Goal: Find specific page/section: Find specific page/section

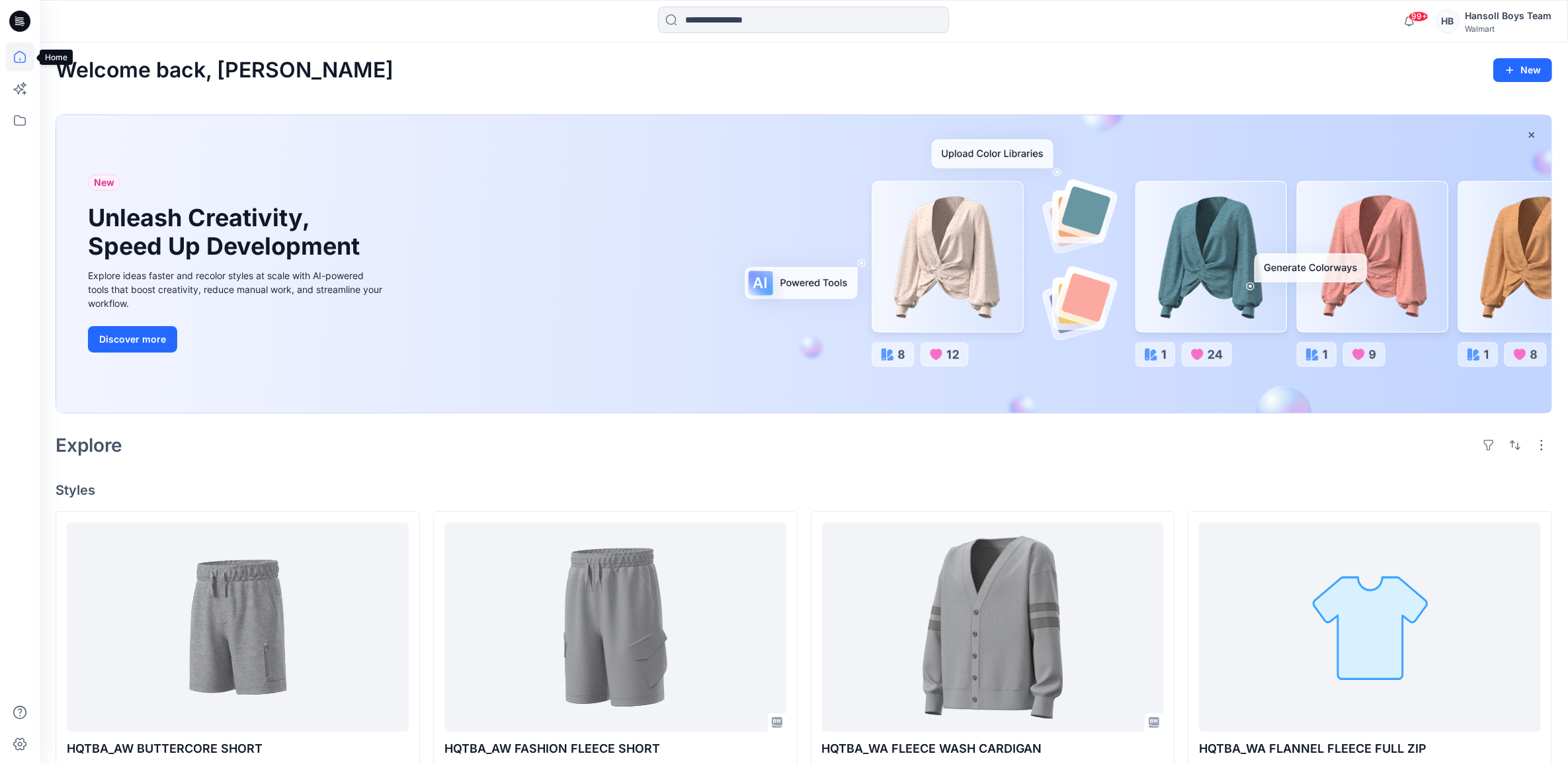
click at [18, 57] on icon at bounding box center [20, 56] width 29 height 29
click at [28, 121] on icon at bounding box center [20, 120] width 29 height 29
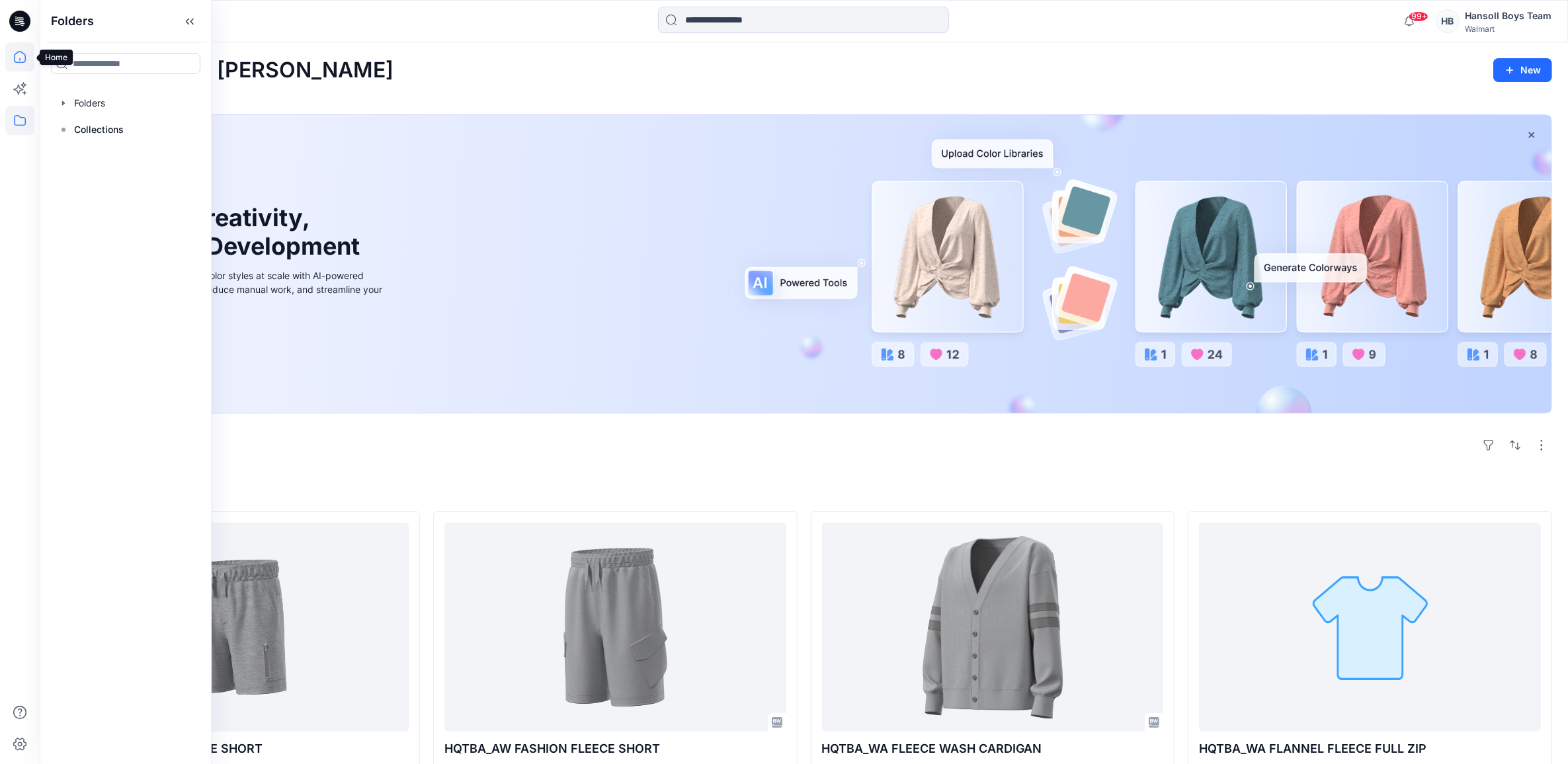
click at [15, 65] on icon at bounding box center [20, 56] width 29 height 29
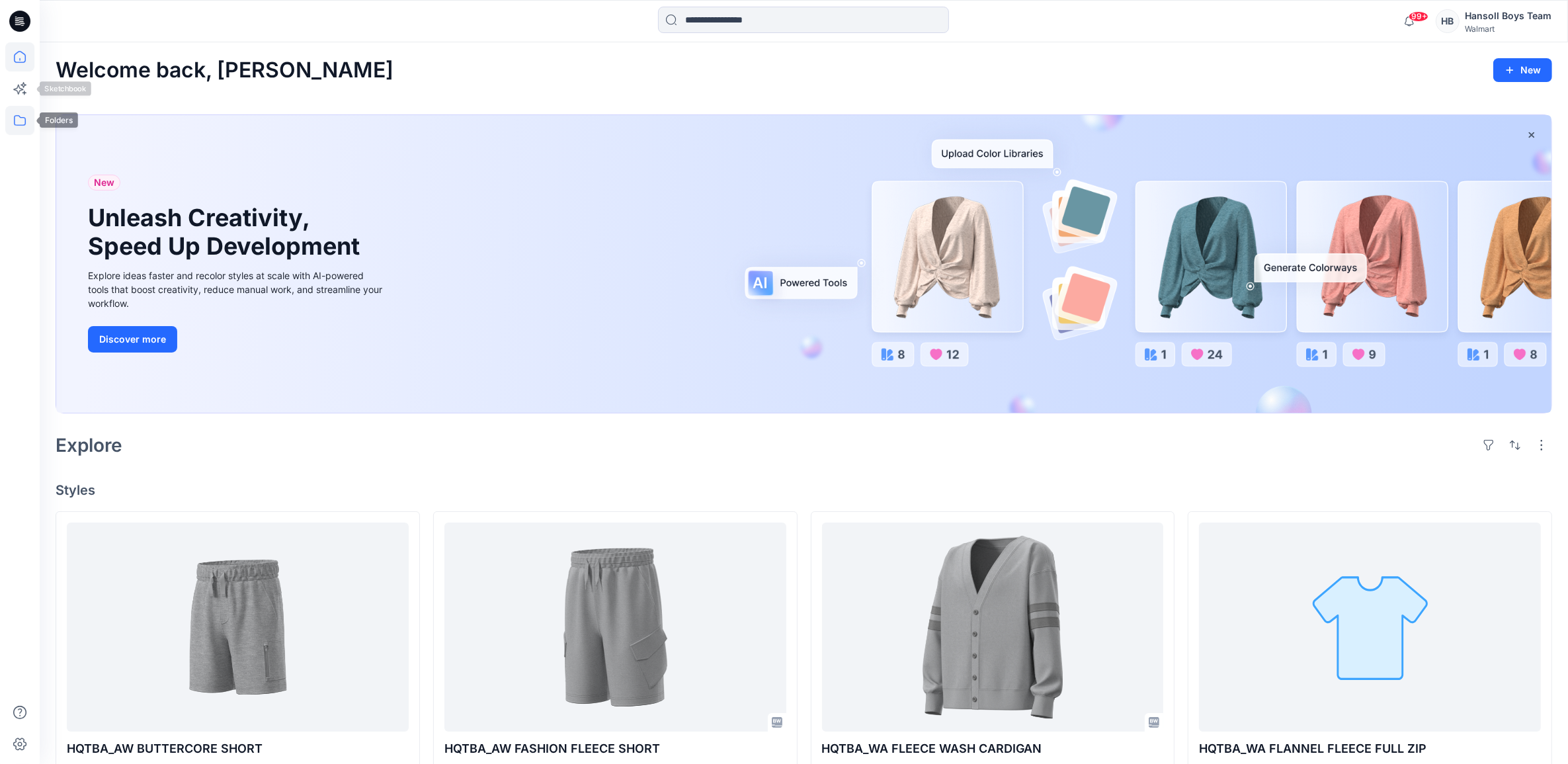
click at [6, 121] on icon at bounding box center [20, 120] width 29 height 29
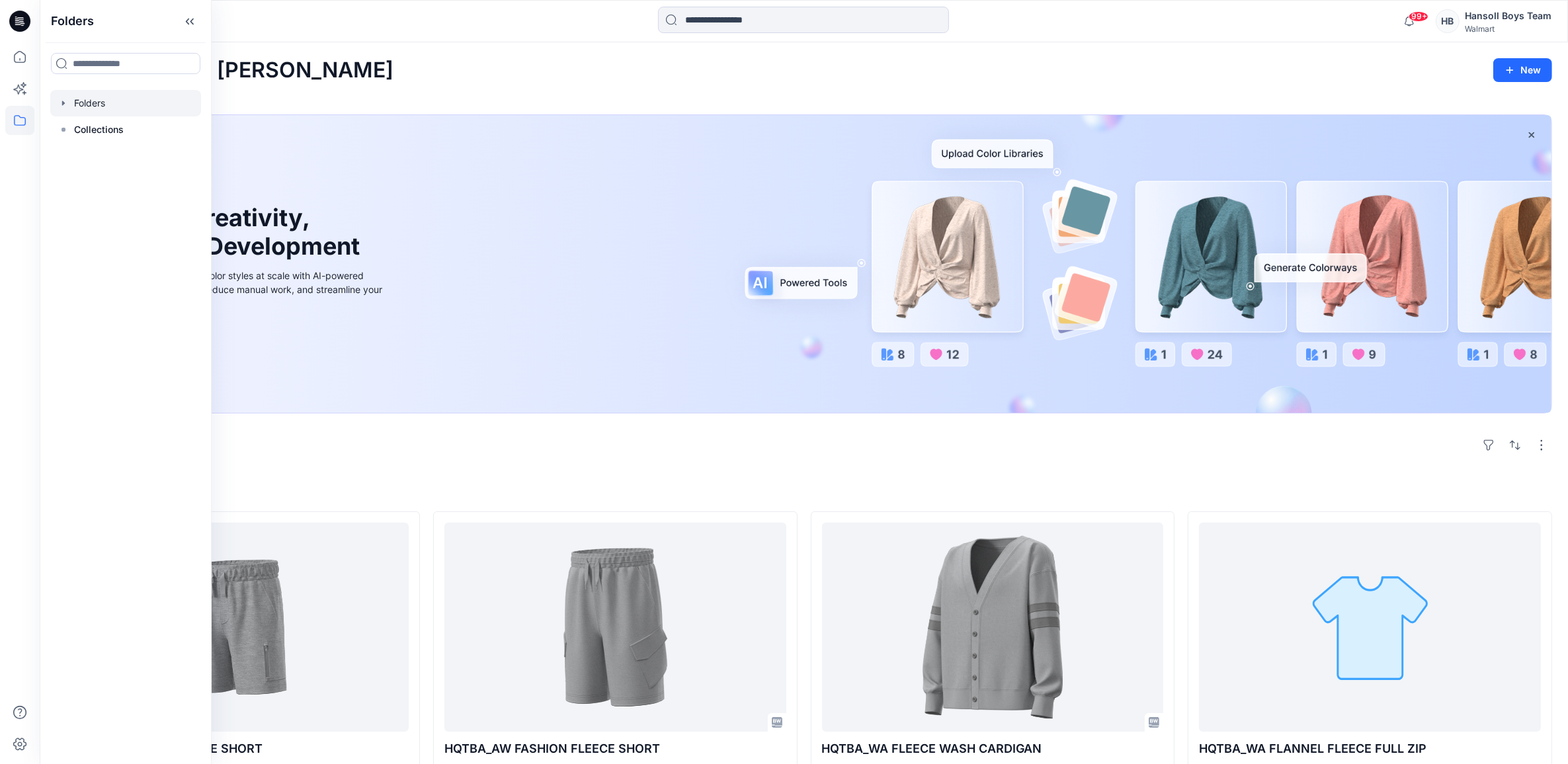
click at [131, 96] on div at bounding box center [125, 103] width 151 height 26
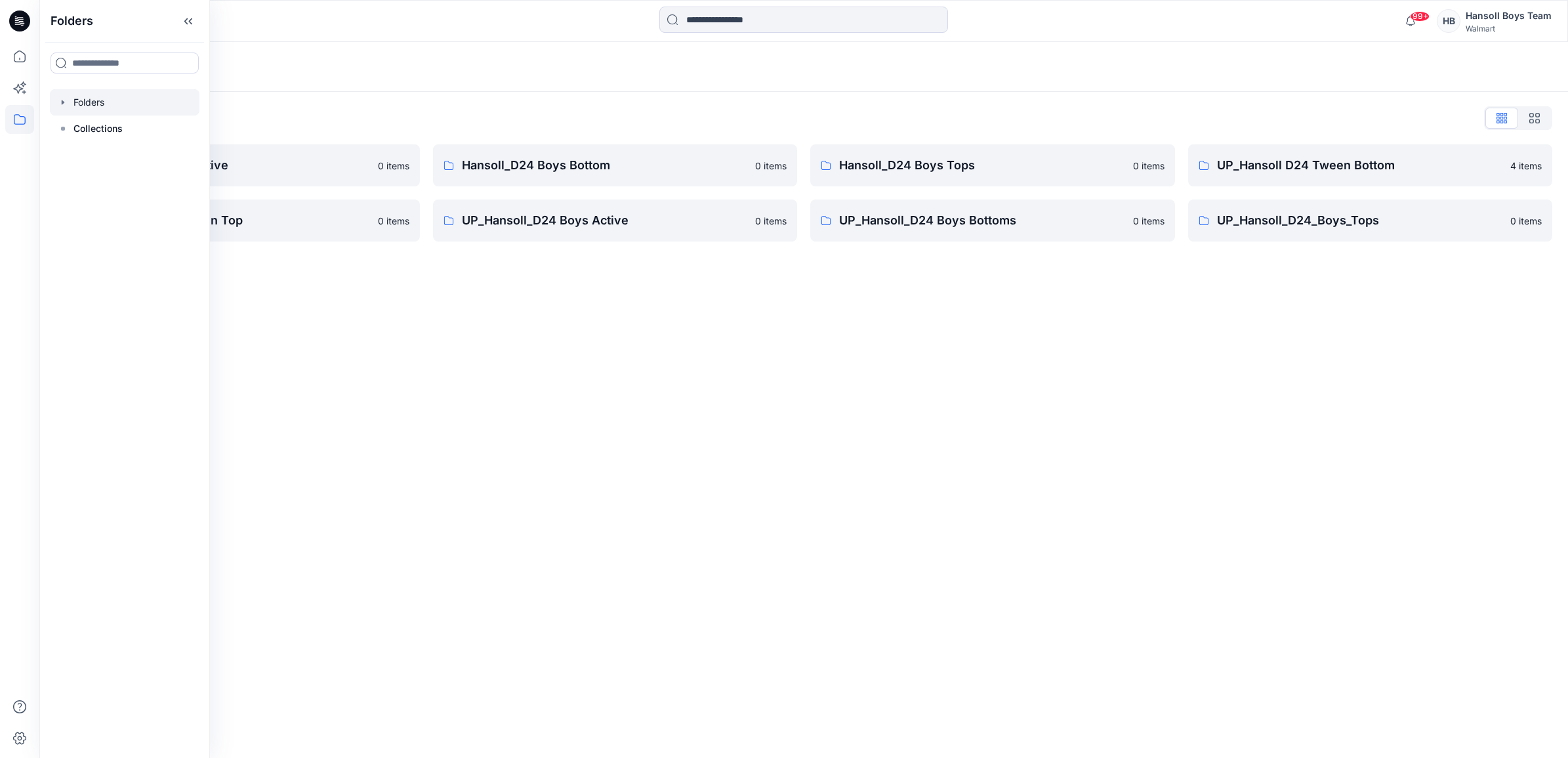
click at [1122, 438] on div "Folders Folders List Hansoll_D24 Boys Active 0 items UP_Hansoll D24 Tween Top 0…" at bounding box center [803, 400] width 1528 height 716
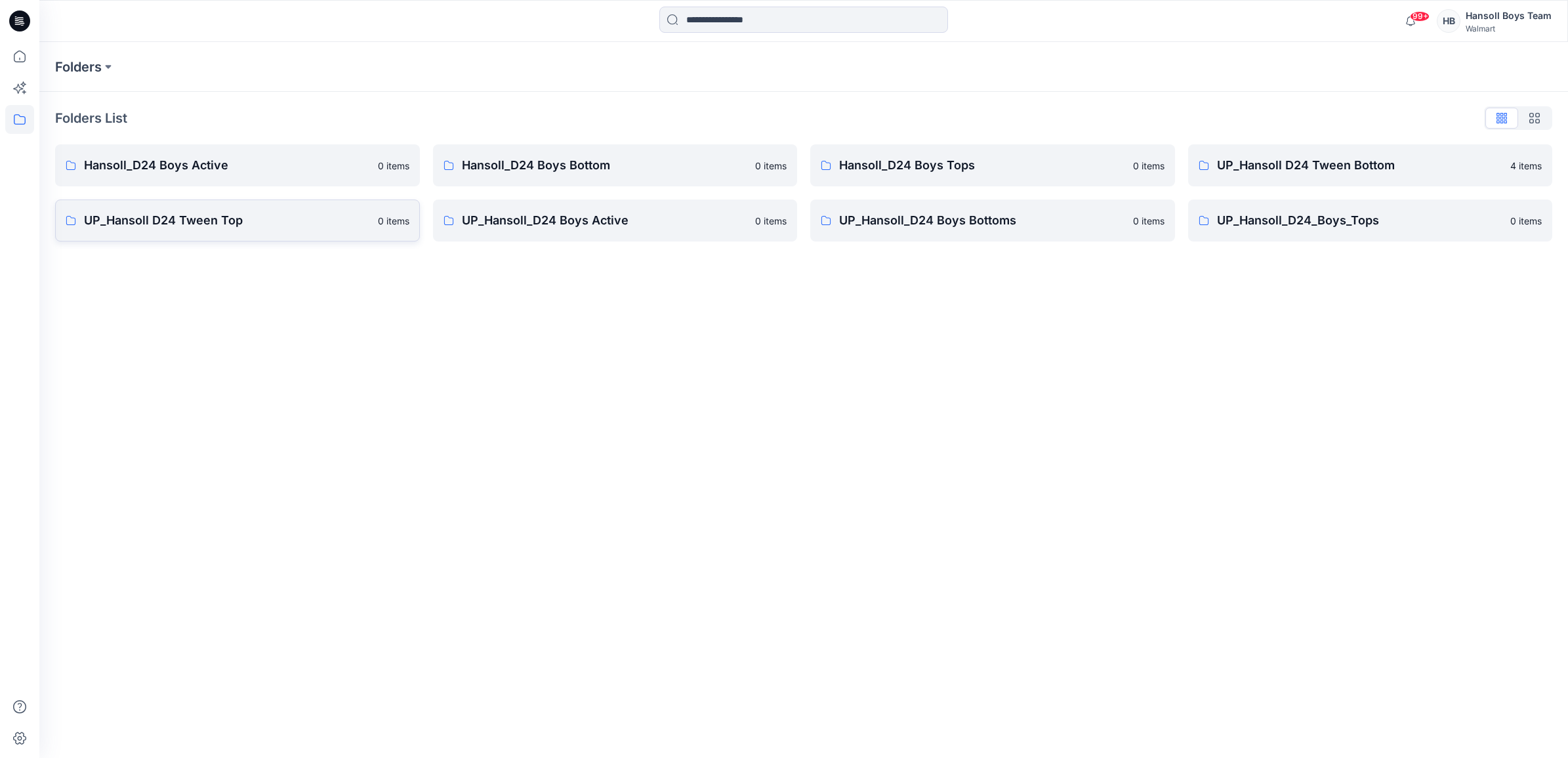
click at [200, 220] on p "UP_Hansoll D24 Tween Top" at bounding box center [227, 221] width 286 height 19
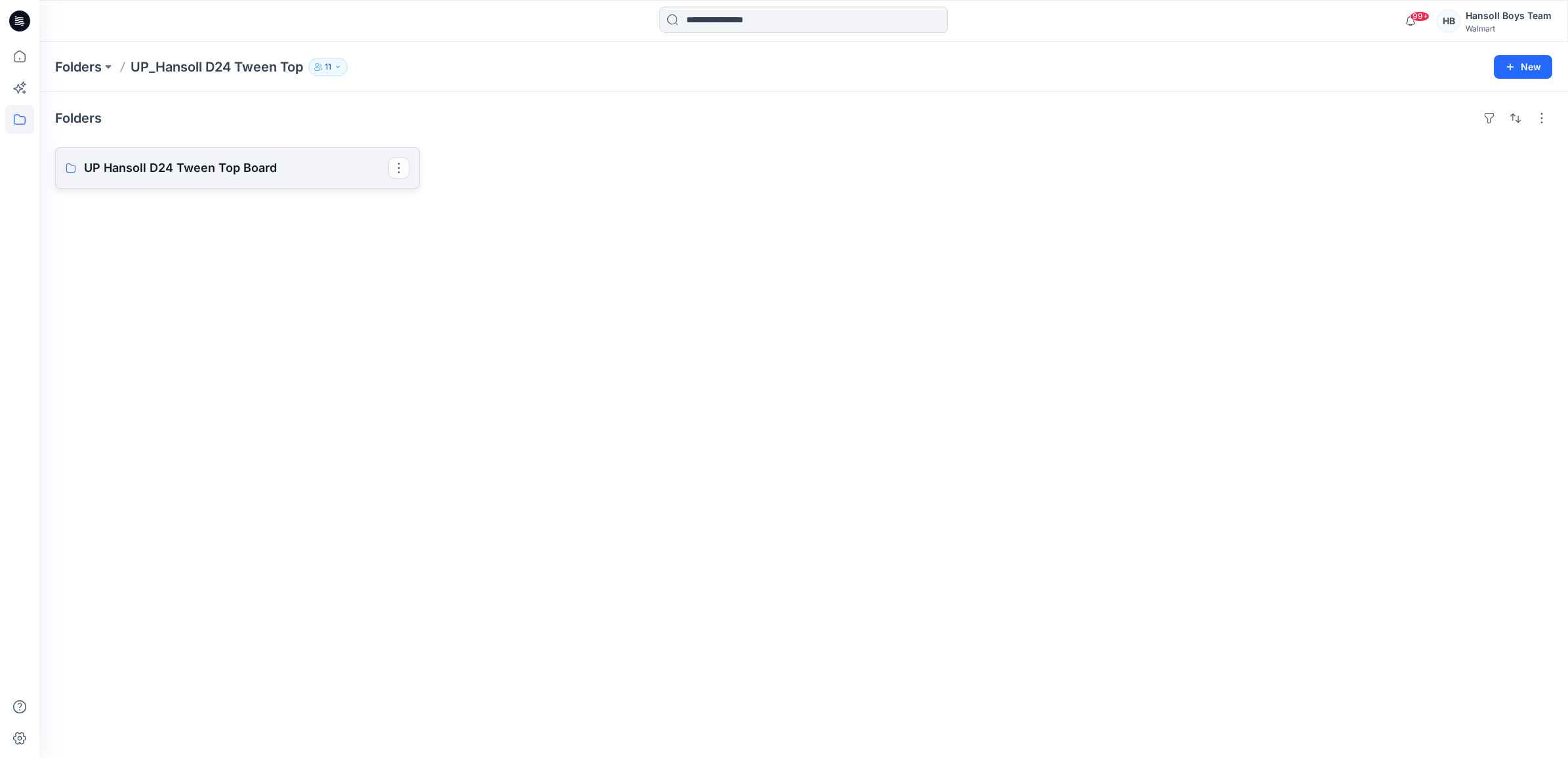
click at [221, 156] on link "UP Hansoll D24 Tween Top Board" at bounding box center [236, 167] width 364 height 42
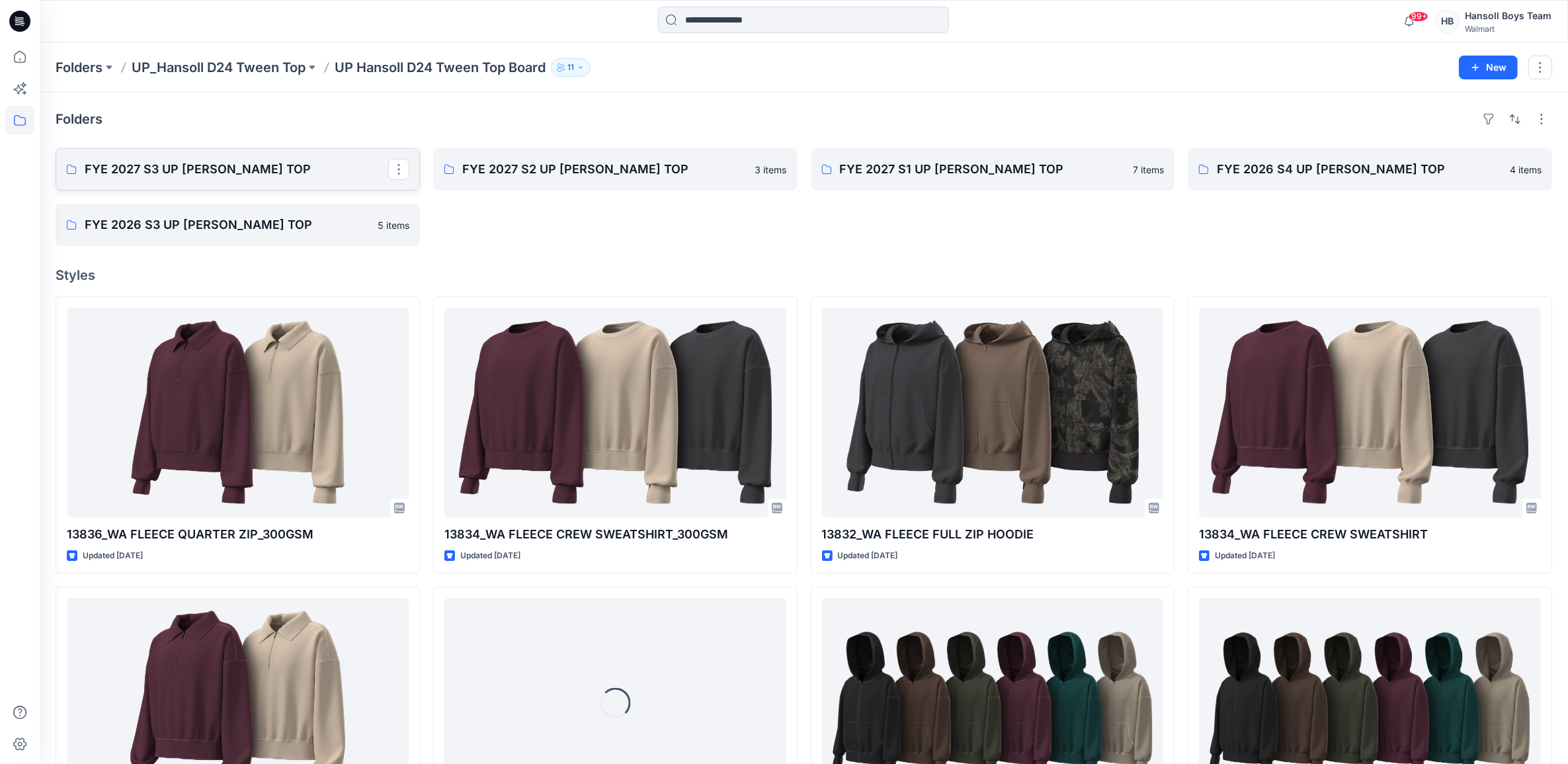
click at [304, 172] on p "FYE 2027 S3 UP HANSOLL TWEEN TOP" at bounding box center [237, 169] width 304 height 19
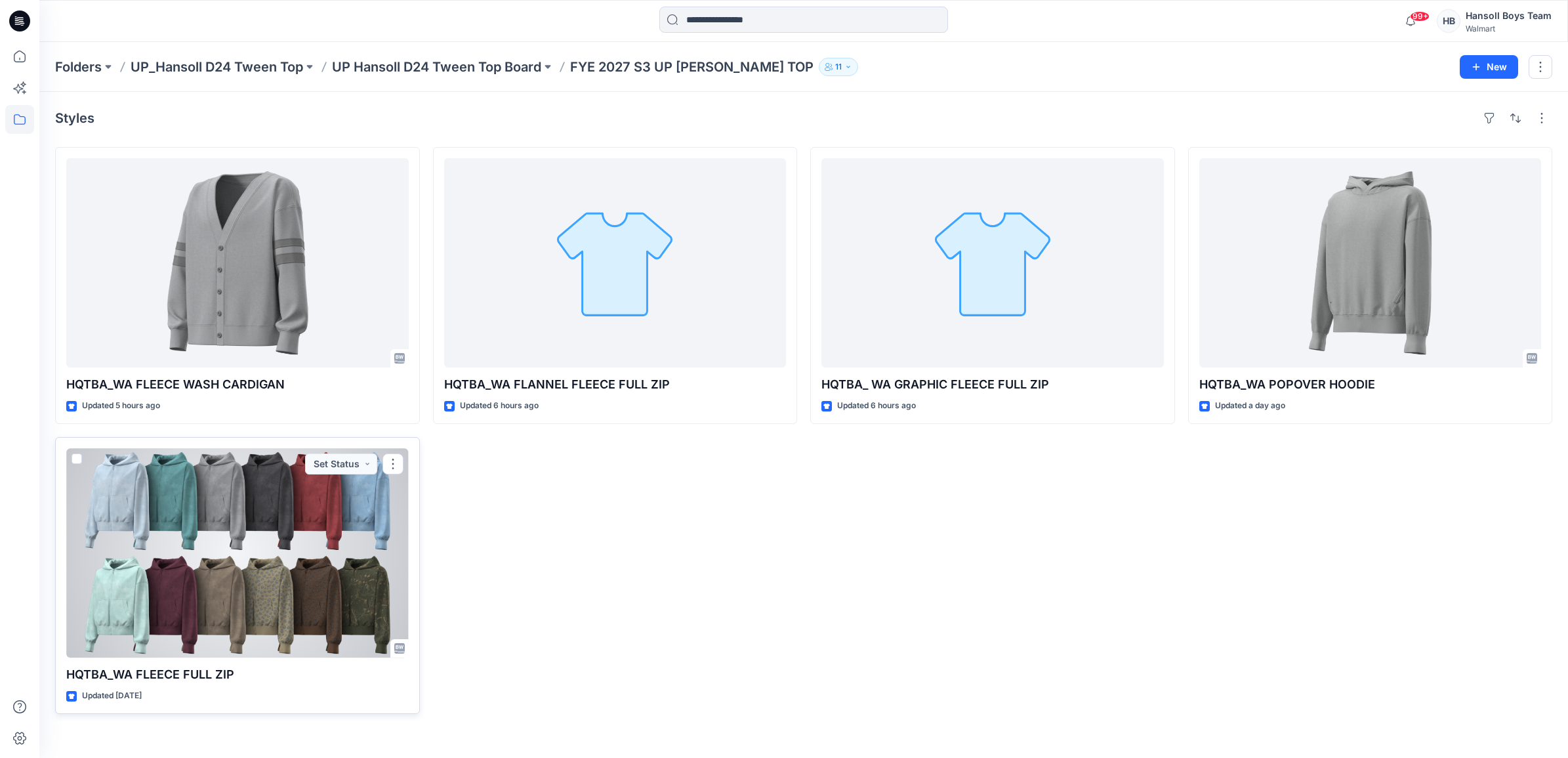
click at [312, 506] on div at bounding box center [236, 553] width 342 height 210
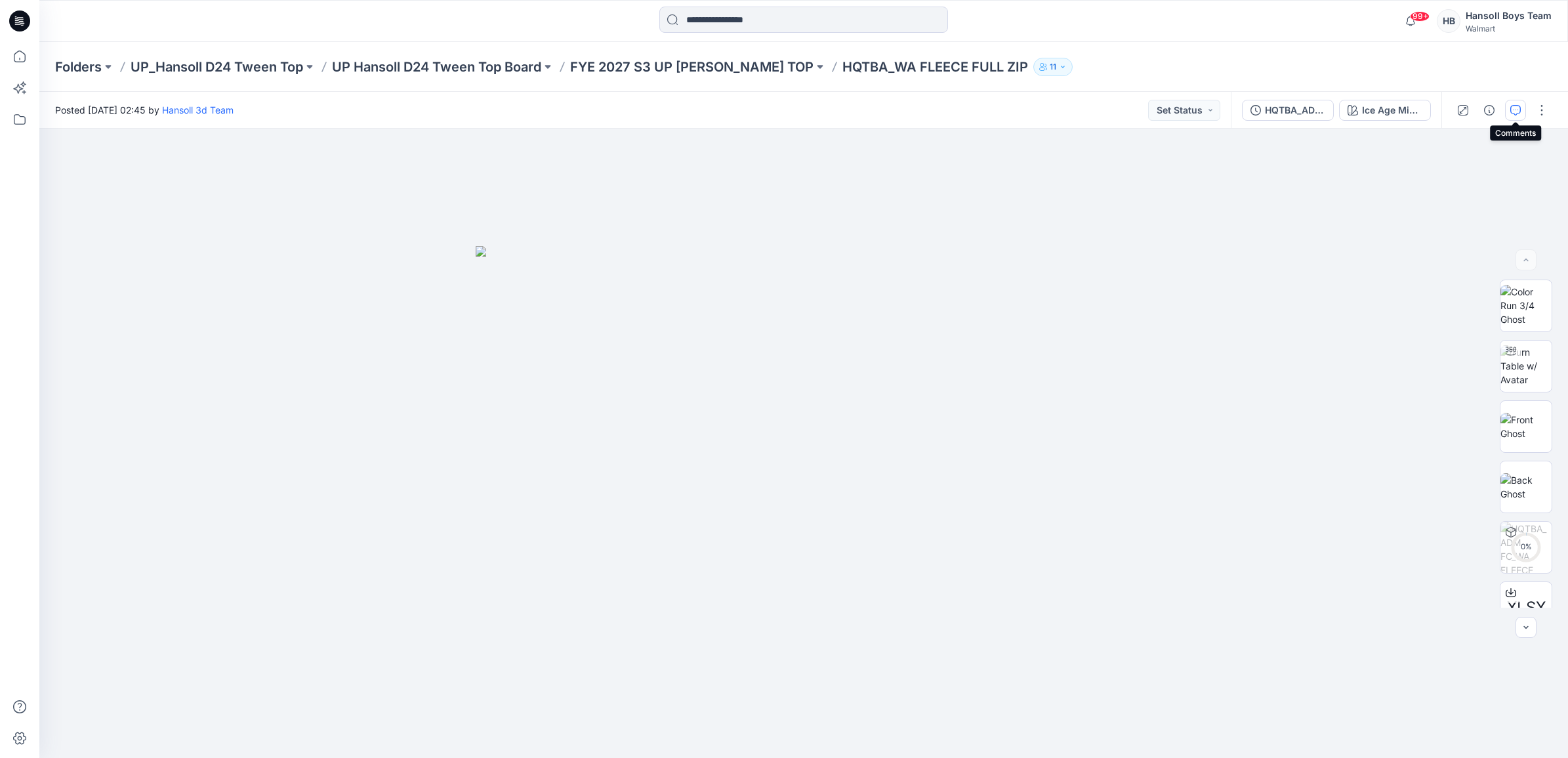
click at [1517, 109] on icon "button" at bounding box center [1514, 109] width 10 height 10
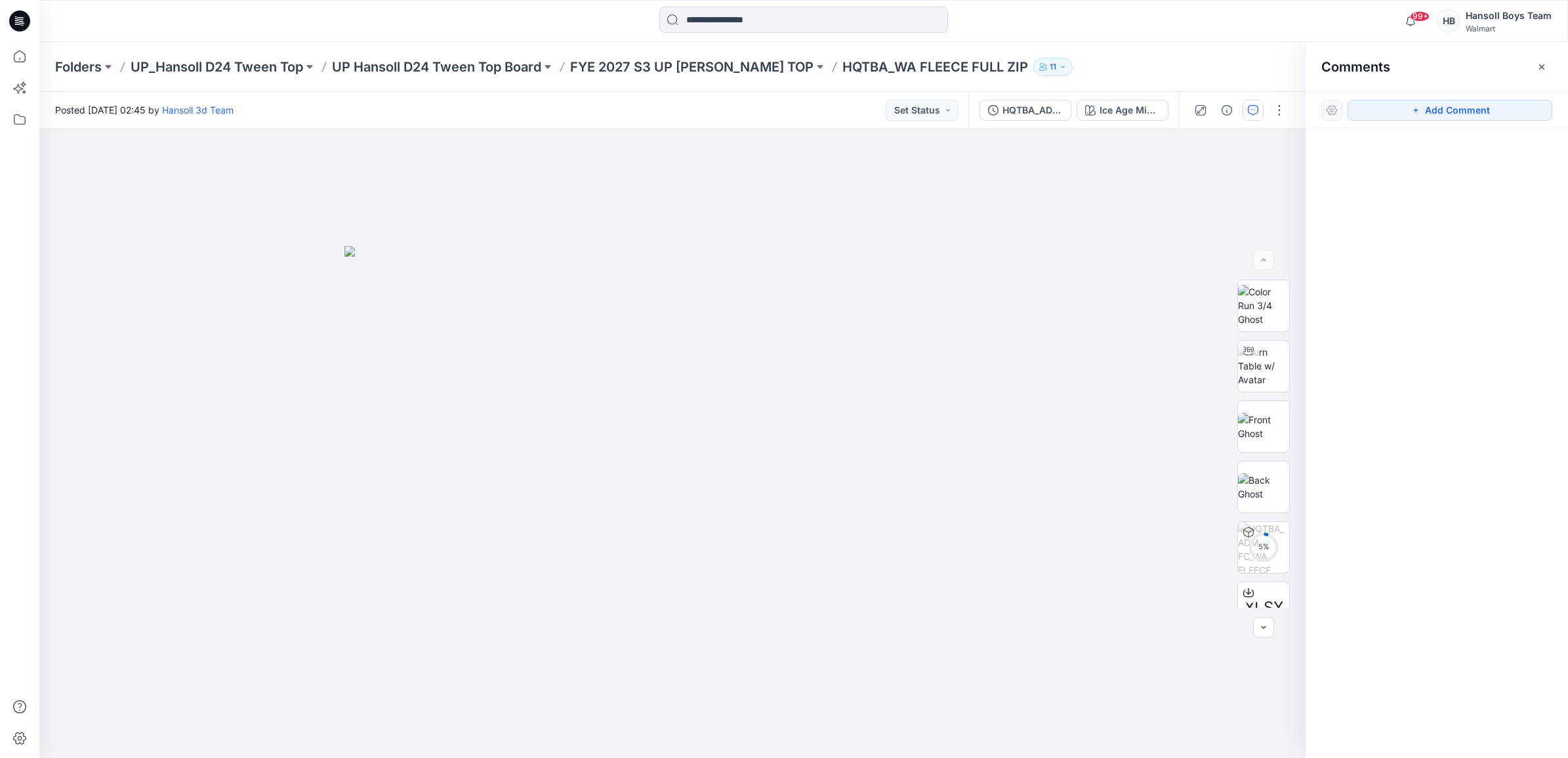
drag, startPoint x: 1539, startPoint y: 68, endPoint x: 1530, endPoint y: 73, distance: 10.3
click at [1539, 67] on icon "button" at bounding box center [1541, 66] width 10 height 10
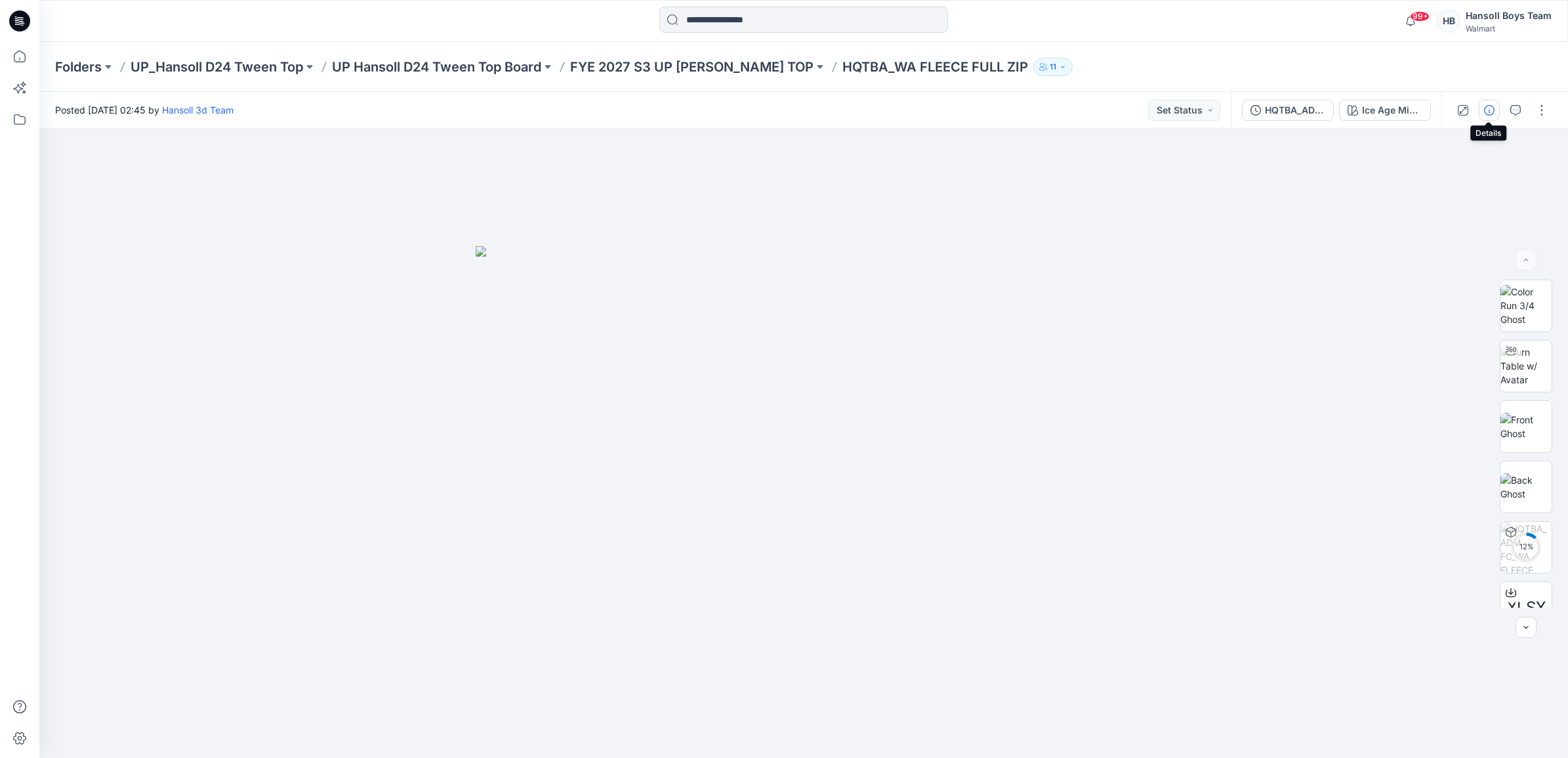
click at [1481, 112] on button "button" at bounding box center [1488, 110] width 21 height 21
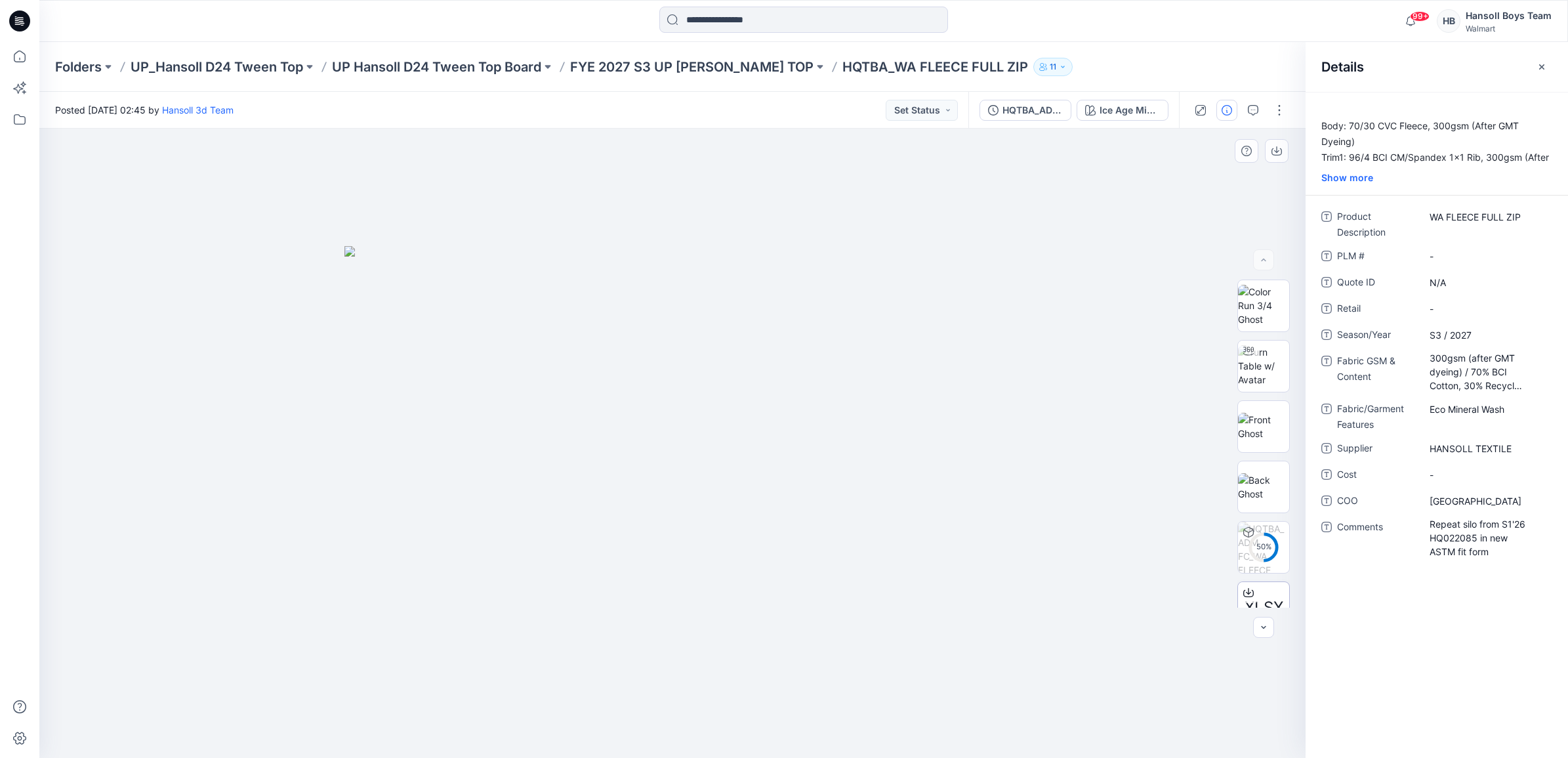
click at [1263, 607] on div "50 % XLSX Ice Age Mineral Wash Loading... Material Properties Loading..." at bounding box center [671, 443] width 1266 height 629
click at [752, 58] on p "FYE 2027 S3 UP HANSOLL TWEEN TOP" at bounding box center [692, 67] width 243 height 19
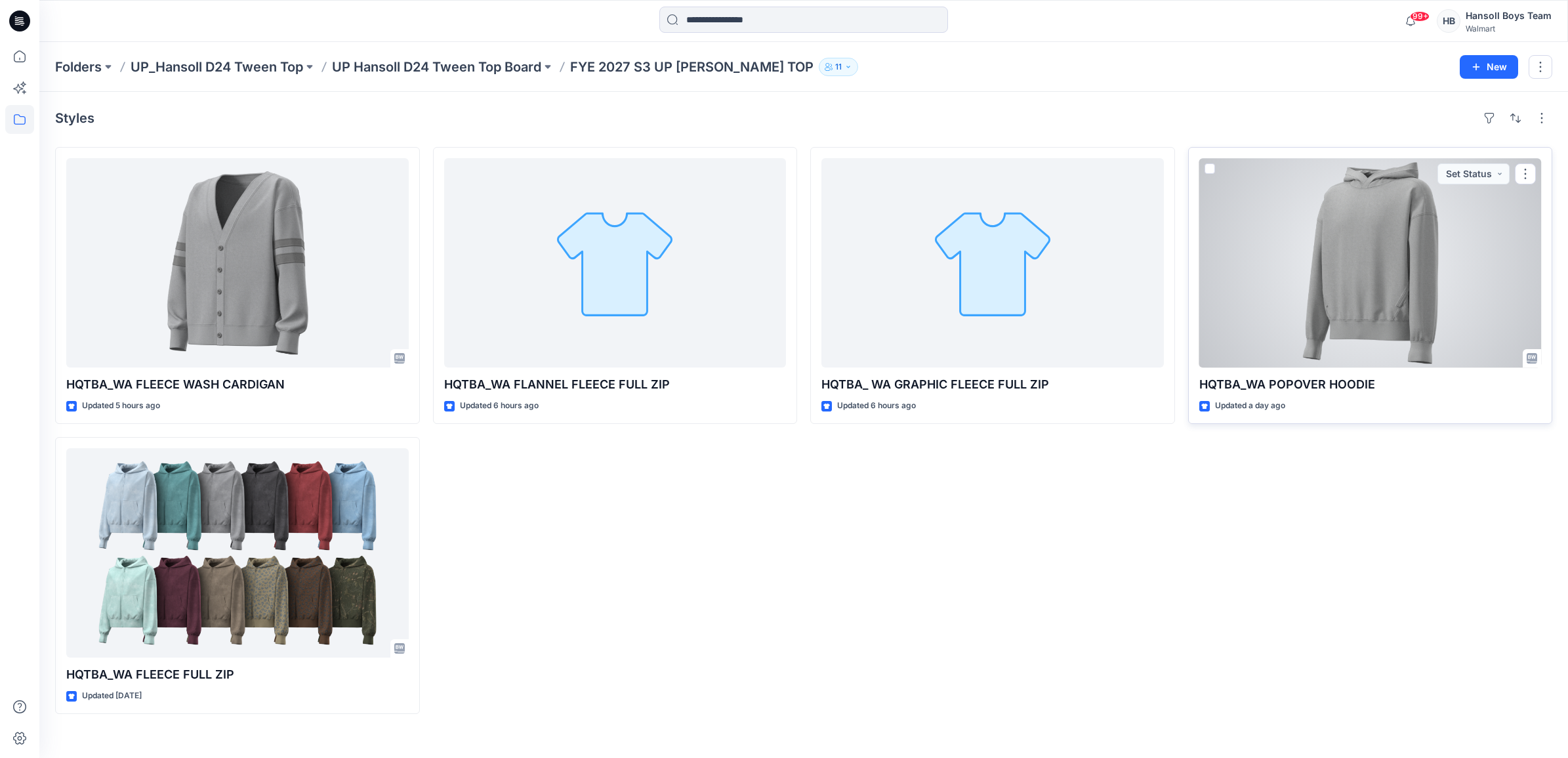
click at [1424, 203] on div at bounding box center [1370, 263] width 342 height 210
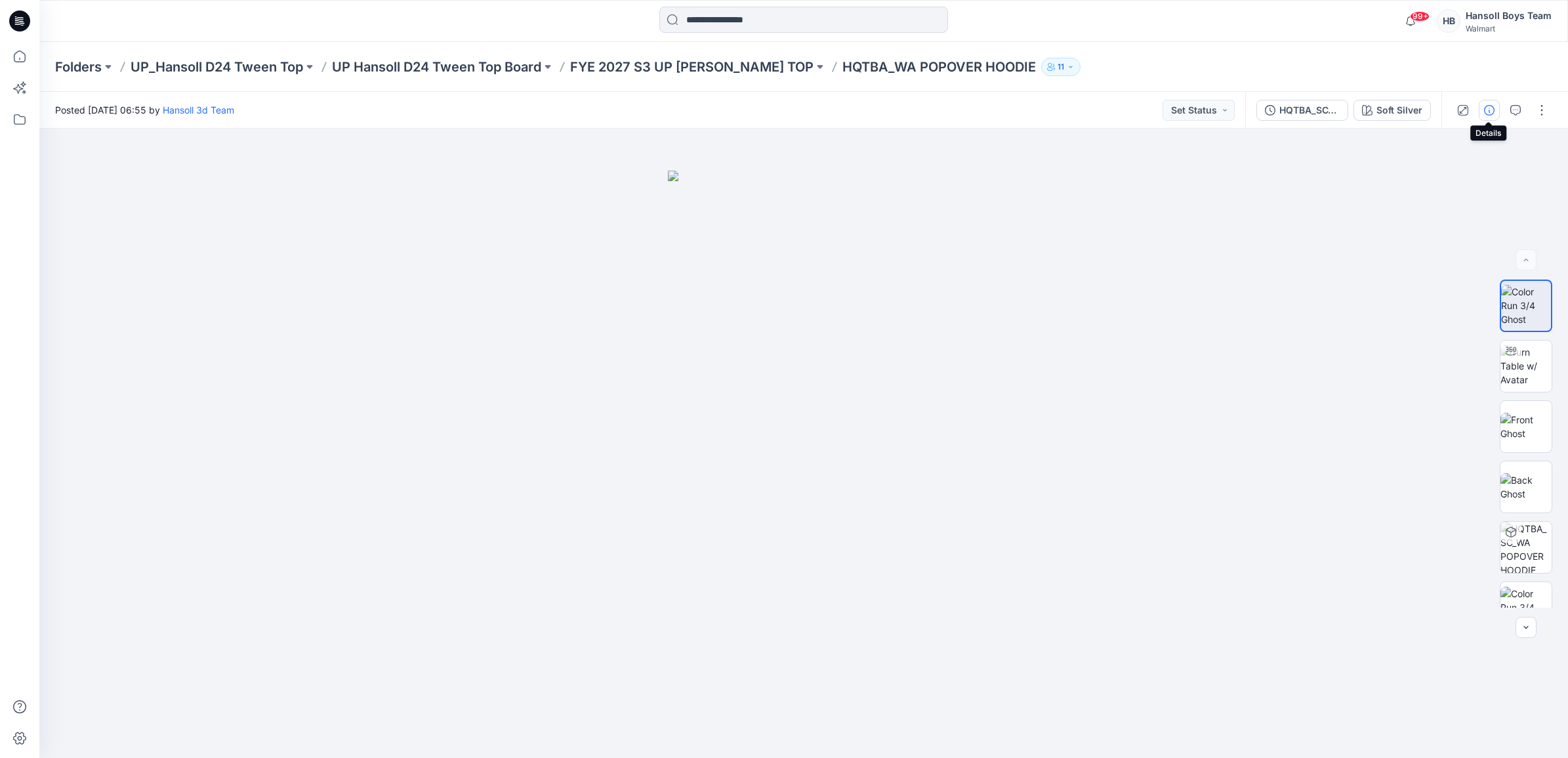
click at [1491, 111] on icon "button" at bounding box center [1488, 109] width 10 height 10
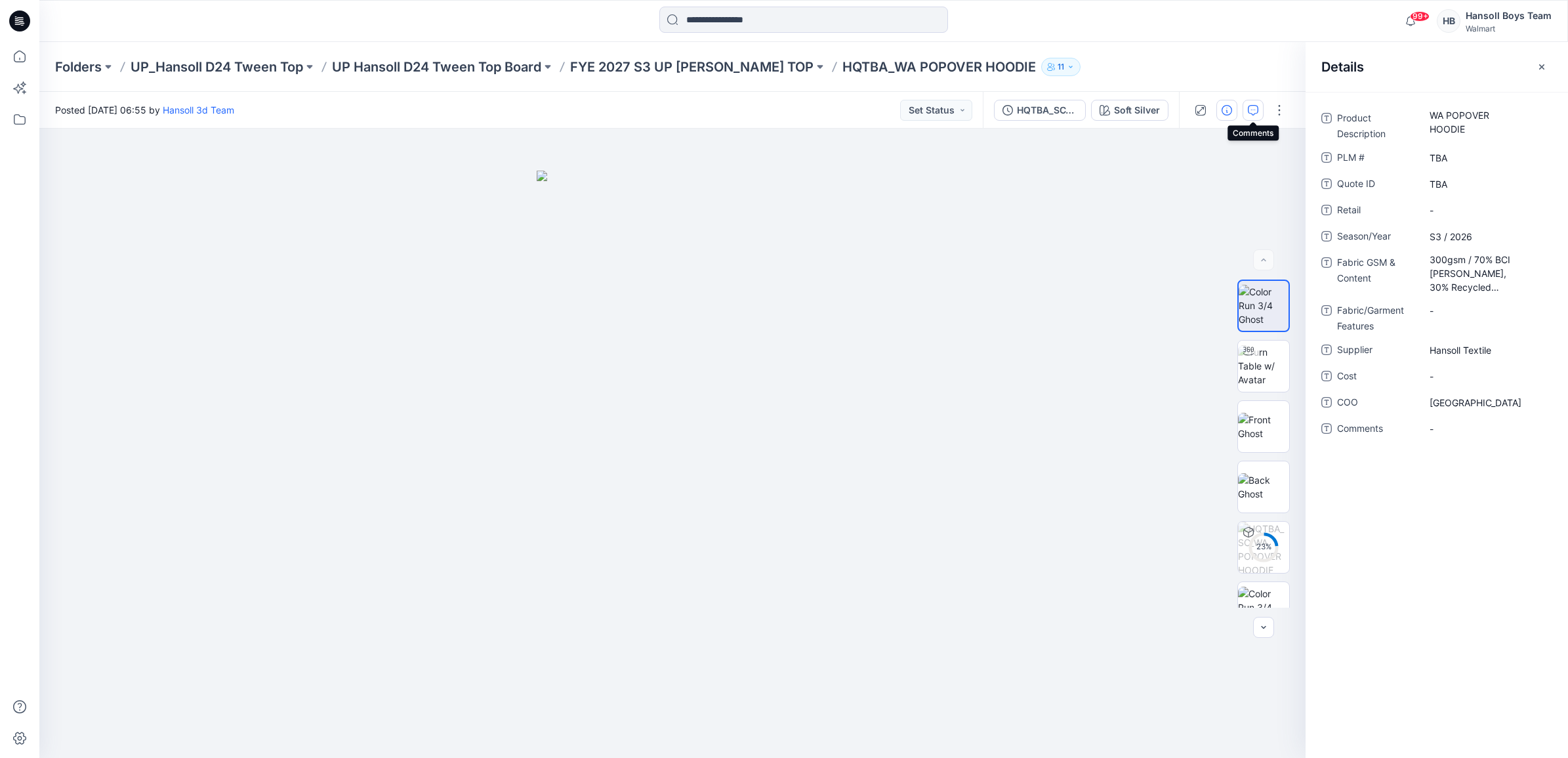
click at [1252, 107] on icon "button" at bounding box center [1252, 109] width 10 height 10
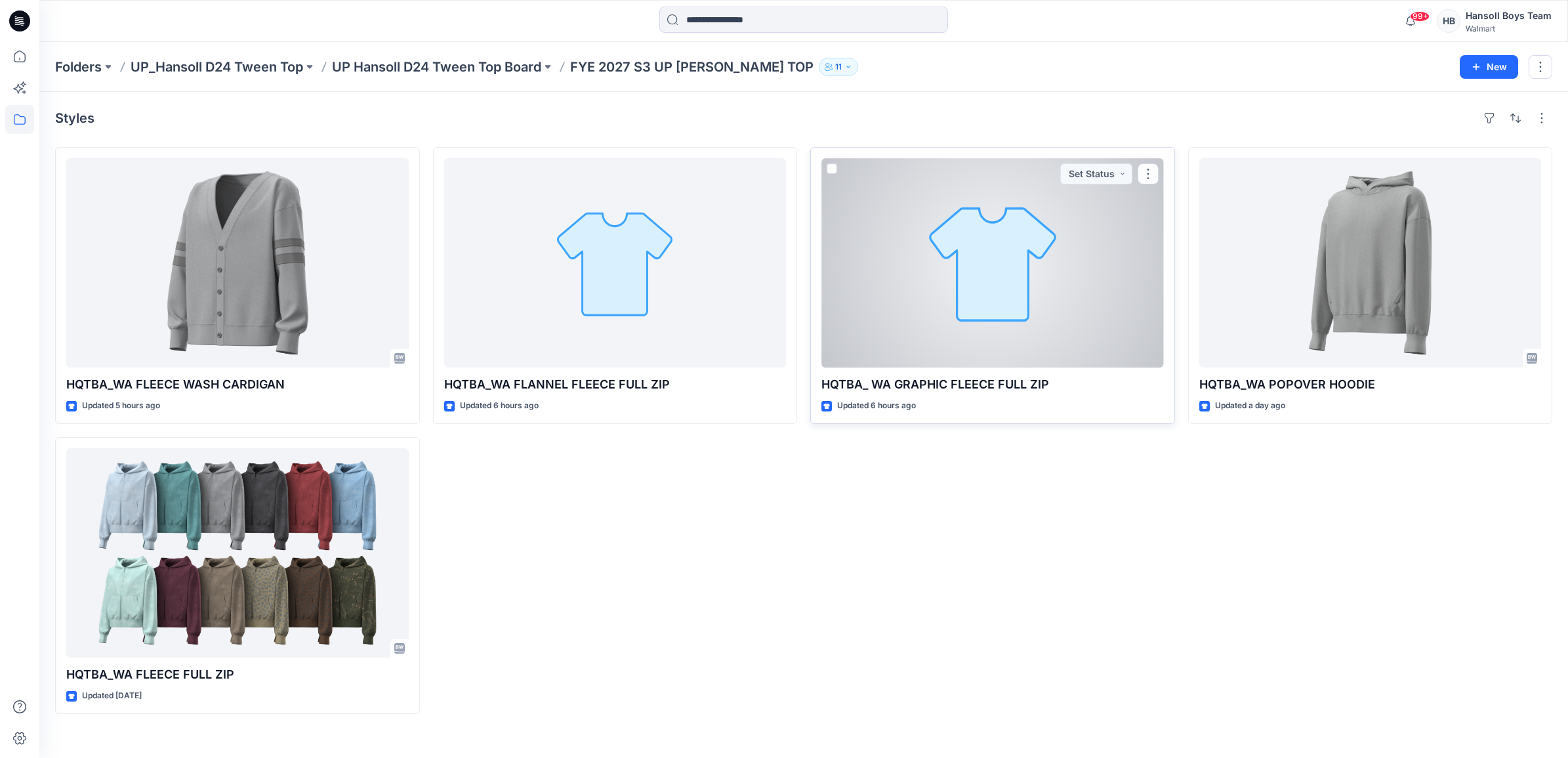
click at [920, 248] on div at bounding box center [992, 263] width 342 height 210
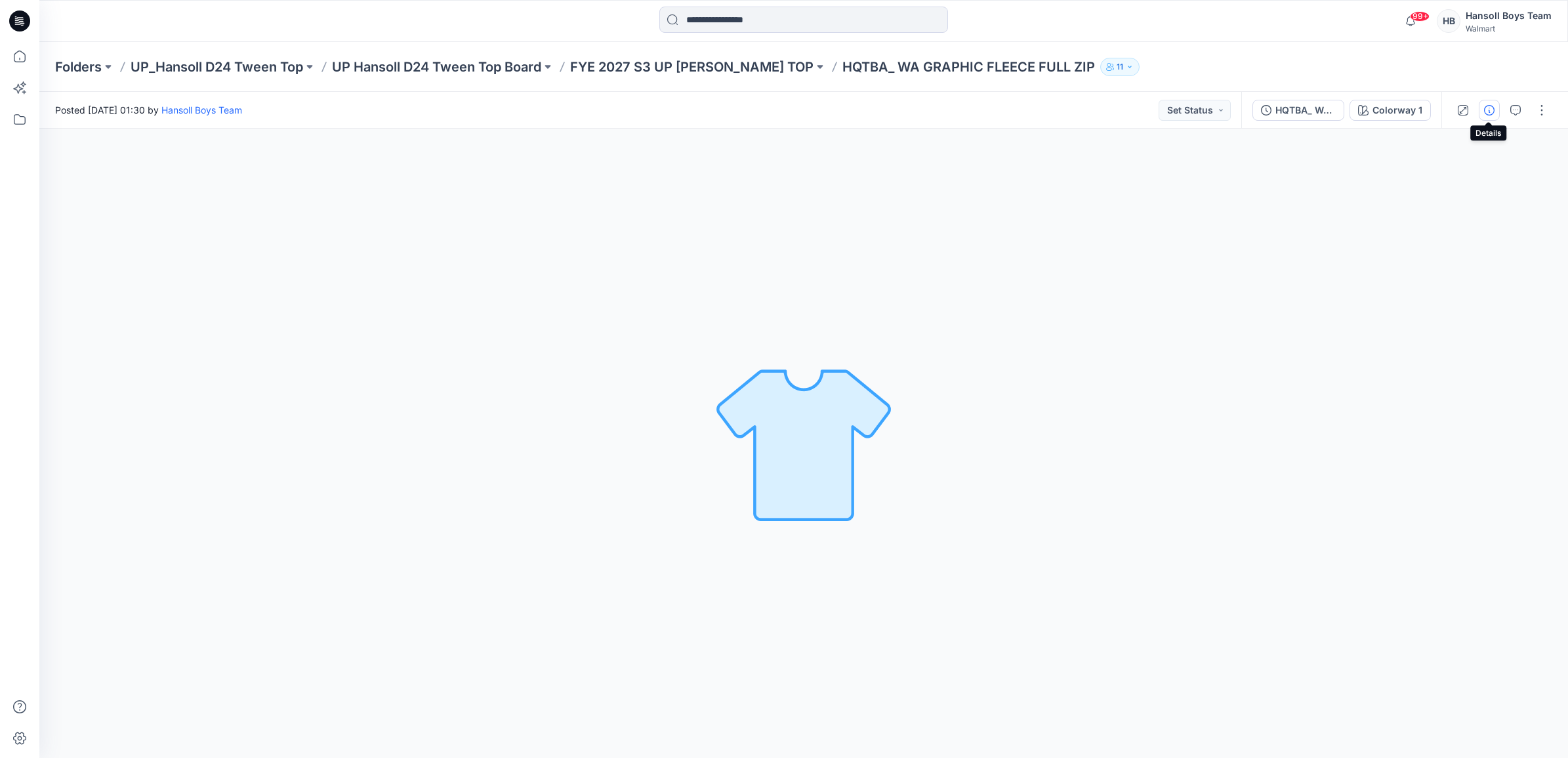
click at [1487, 109] on icon "button" at bounding box center [1488, 109] width 10 height 10
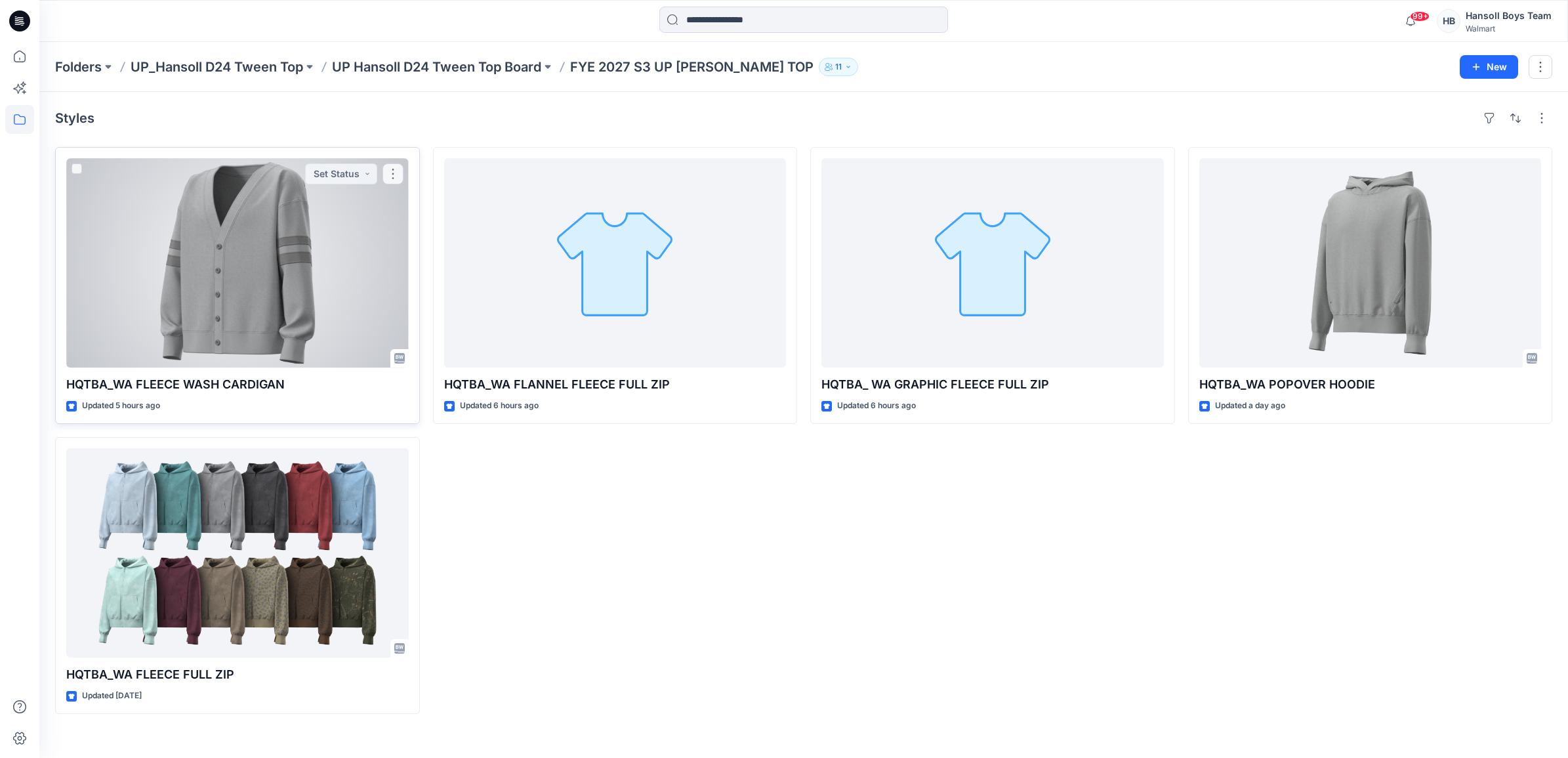
click at [303, 281] on div at bounding box center [236, 263] width 342 height 210
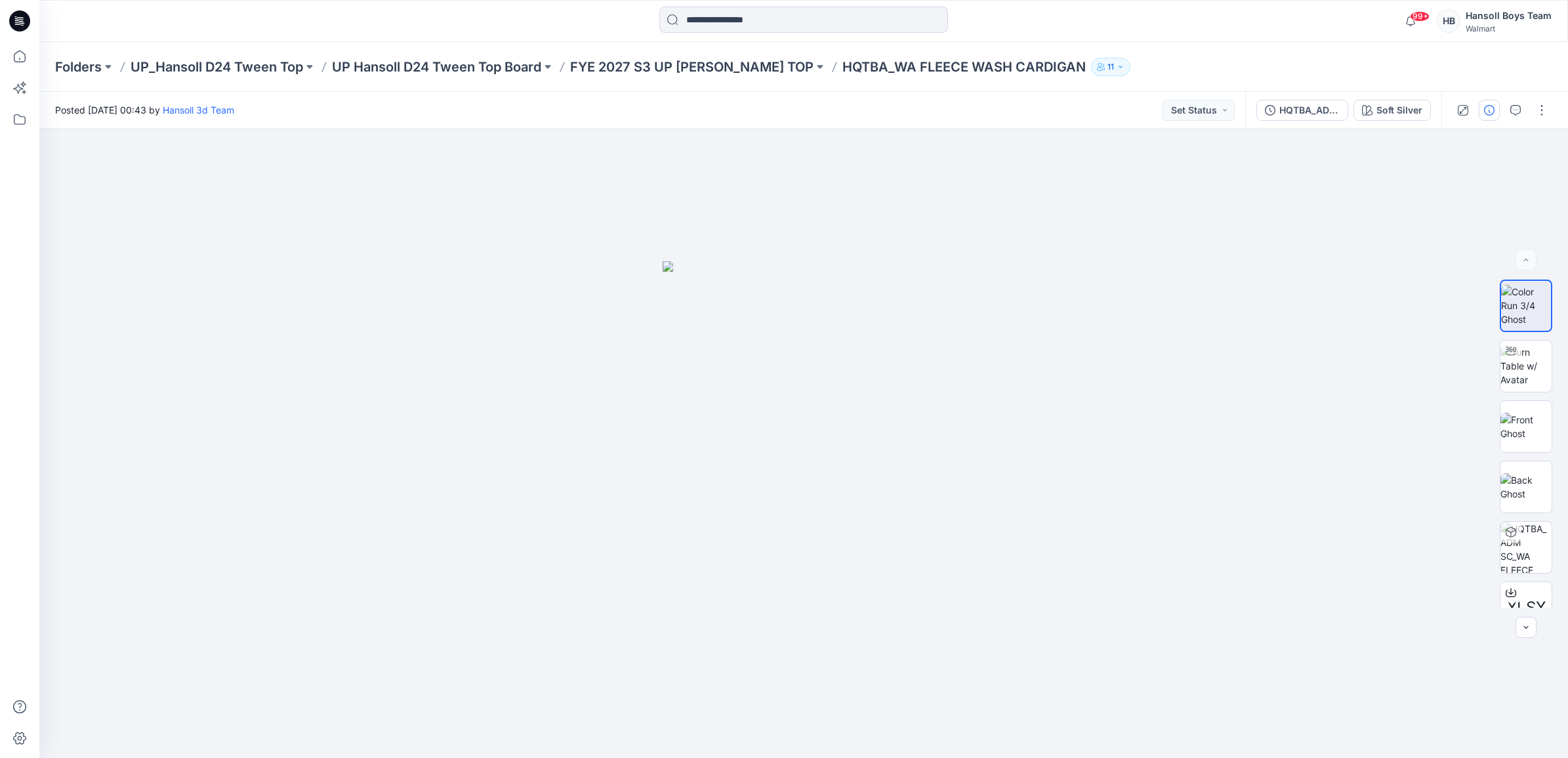
click at [1484, 117] on button "button" at bounding box center [1488, 110] width 21 height 21
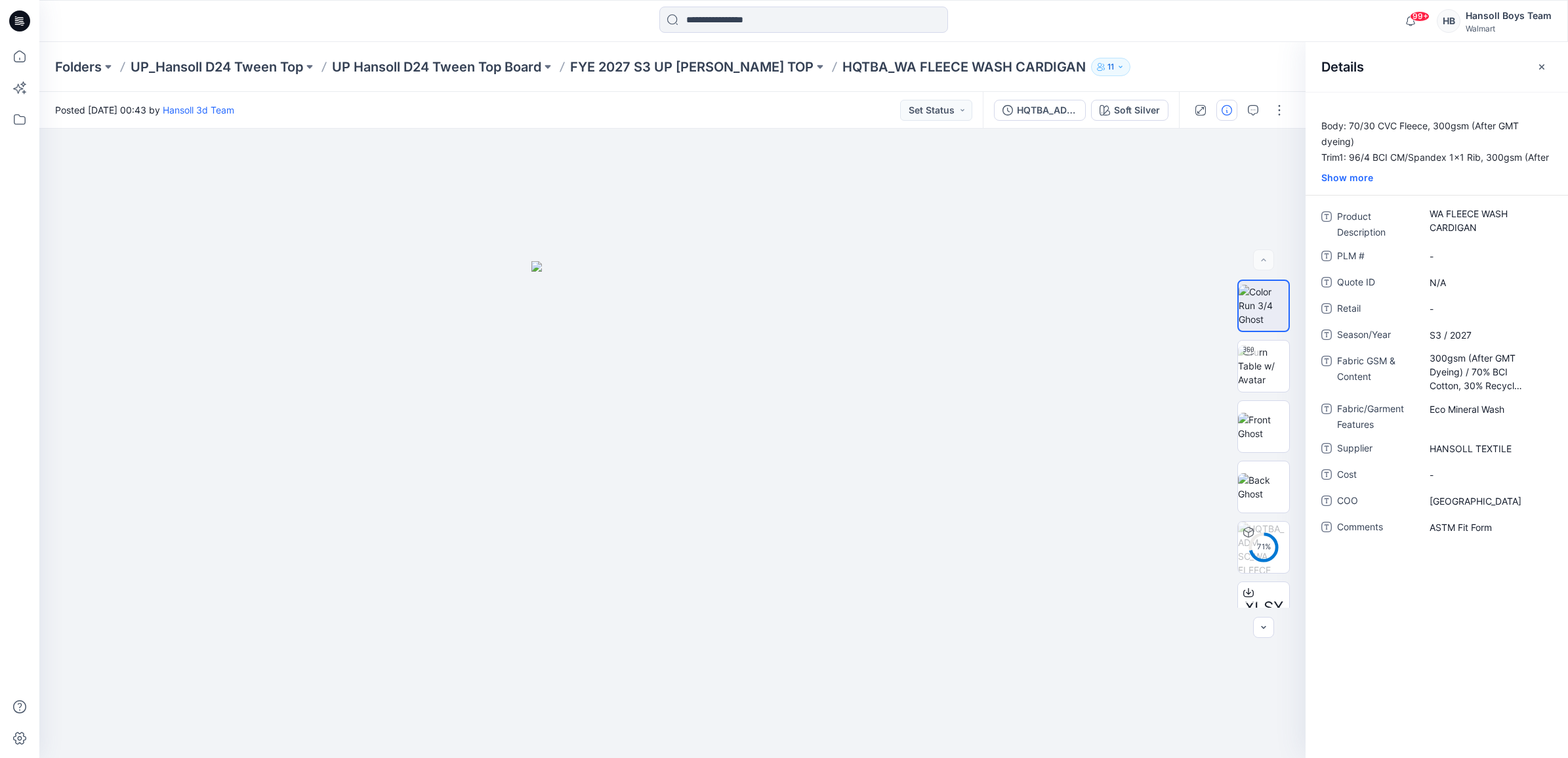
click at [1554, 195] on hr at bounding box center [1436, 195] width 262 height 1
drag, startPoint x: 98, startPoint y: 251, endPoint x: 1507, endPoint y: 232, distance: 1409.1
click at [133, 239] on div at bounding box center [671, 443] width 1266 height 629
click at [779, 81] on div "Folders UP_Hansoll D24 Tween Top UP Hansoll D24 Tween Top Board FYE 2027 S3 UP …" at bounding box center [803, 67] width 1528 height 50
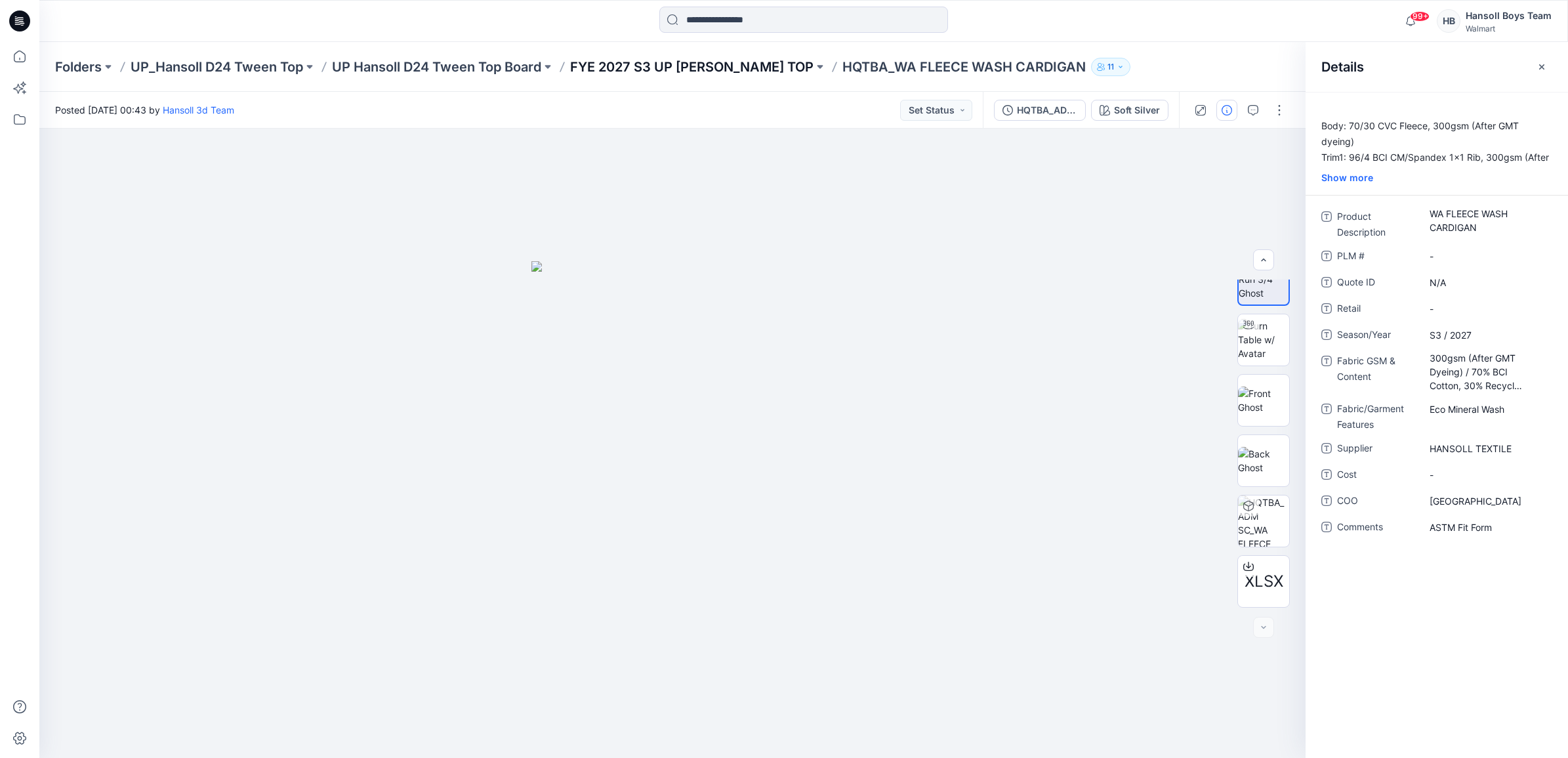
click at [779, 71] on p "FYE 2027 S3 UP HANSOLL TWEEN TOP" at bounding box center [692, 67] width 243 height 19
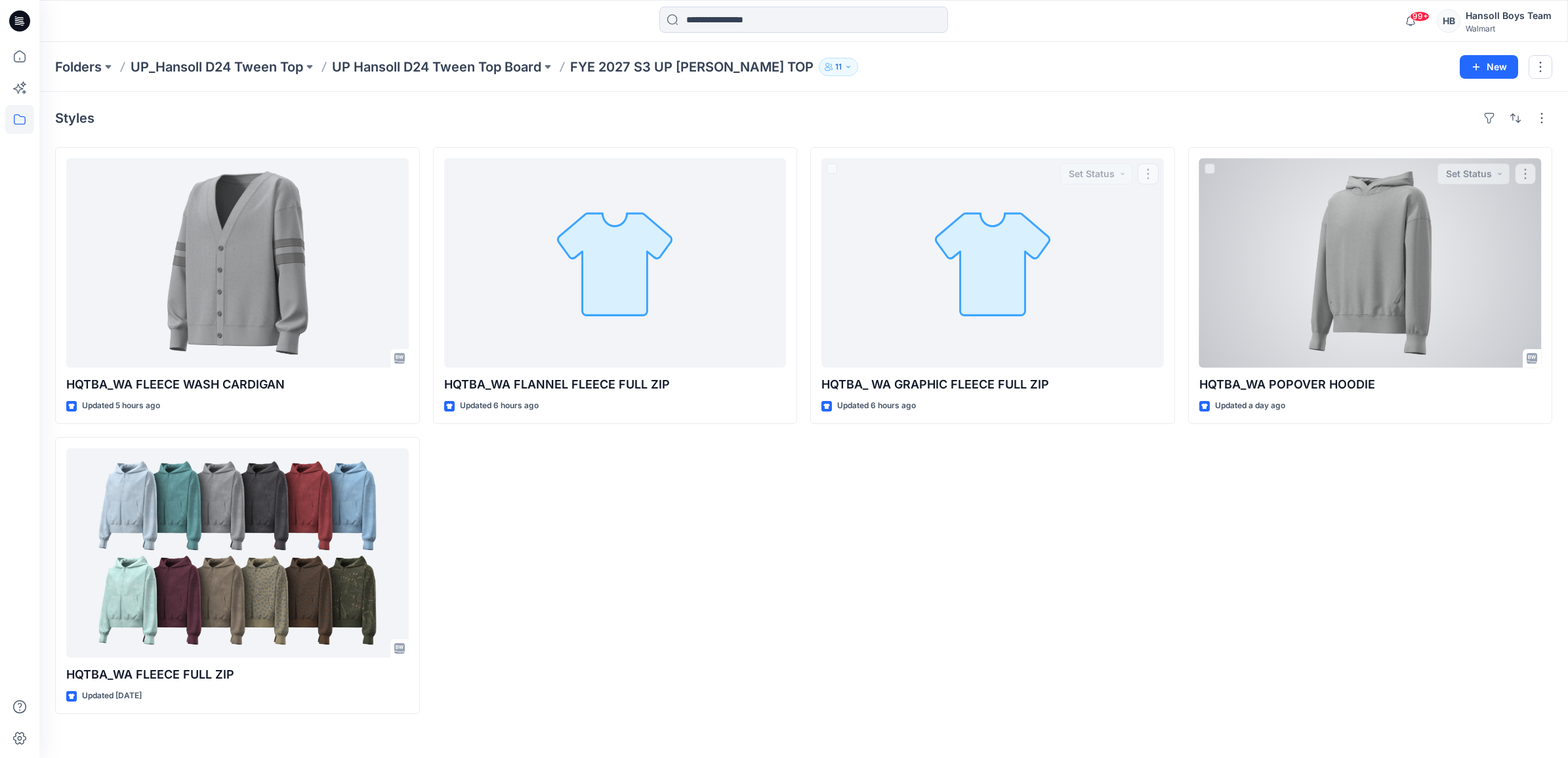
click at [1369, 327] on div at bounding box center [1370, 263] width 342 height 210
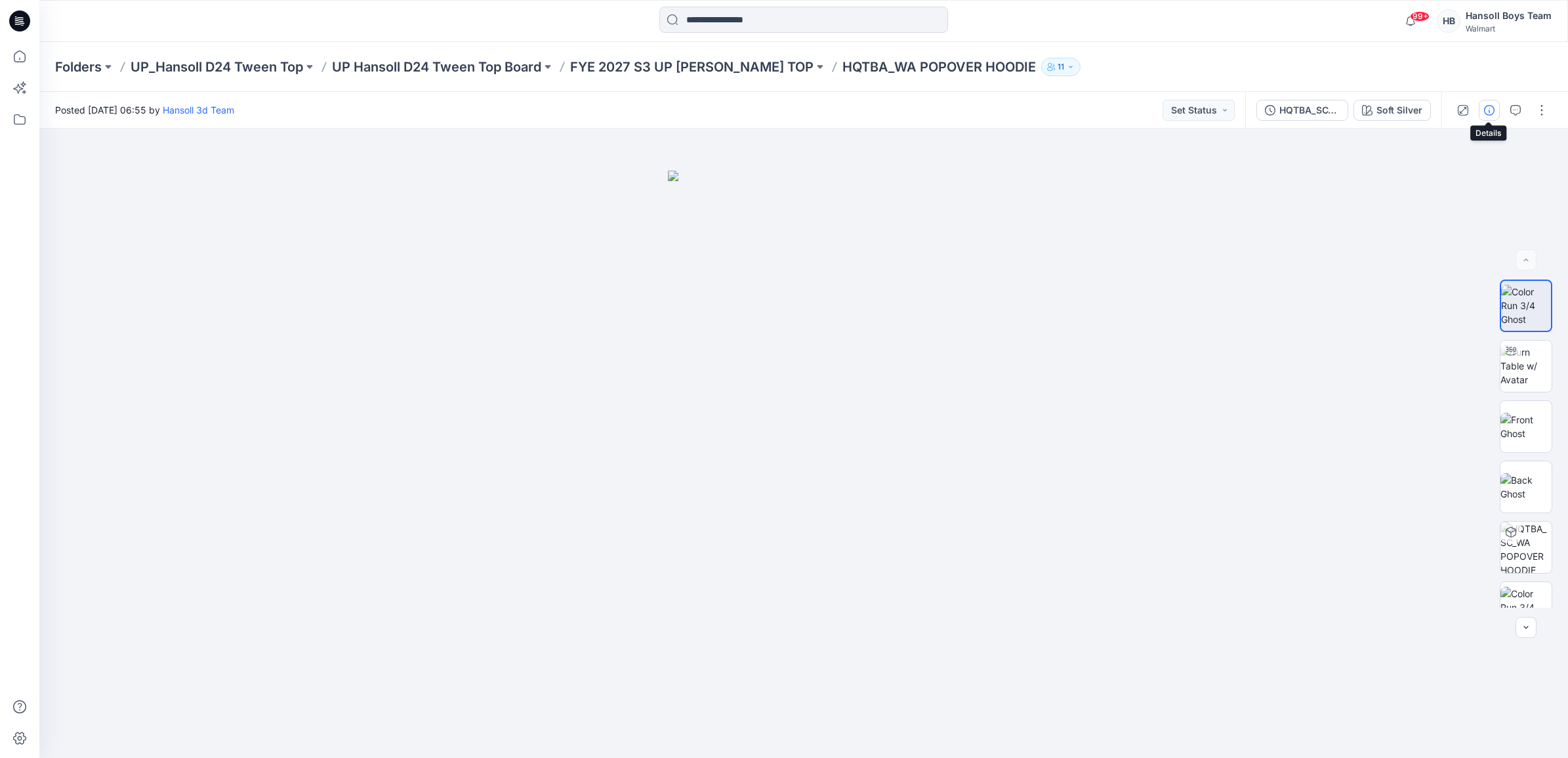
click at [1493, 106] on icon "button" at bounding box center [1488, 109] width 10 height 10
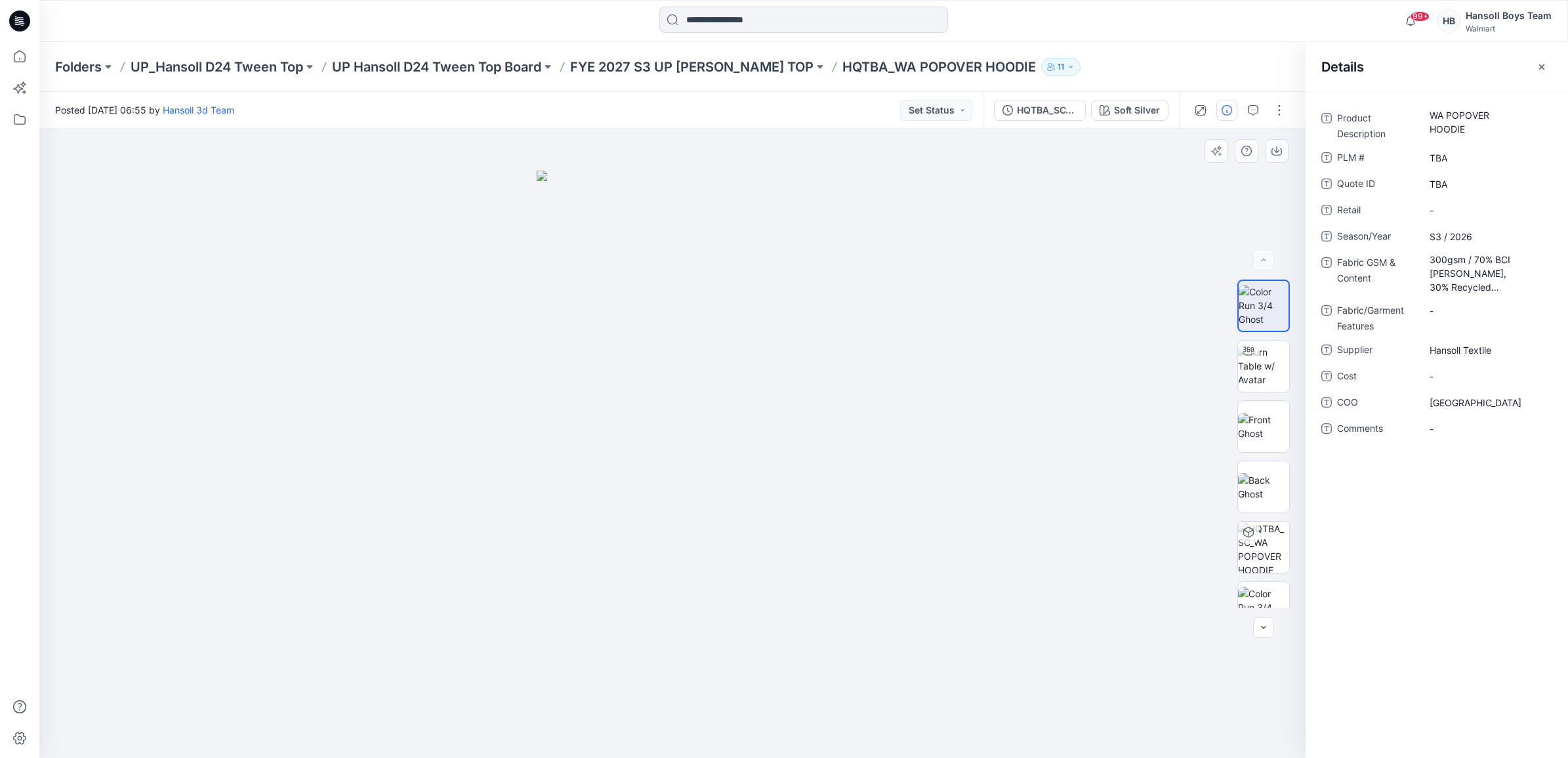
drag, startPoint x: 119, startPoint y: 418, endPoint x: 937, endPoint y: 399, distance: 818.2
click at [130, 415] on div at bounding box center [671, 443] width 1266 height 629
click at [179, 66] on p "UP_Hansoll D24 Tween Top" at bounding box center [217, 67] width 172 height 19
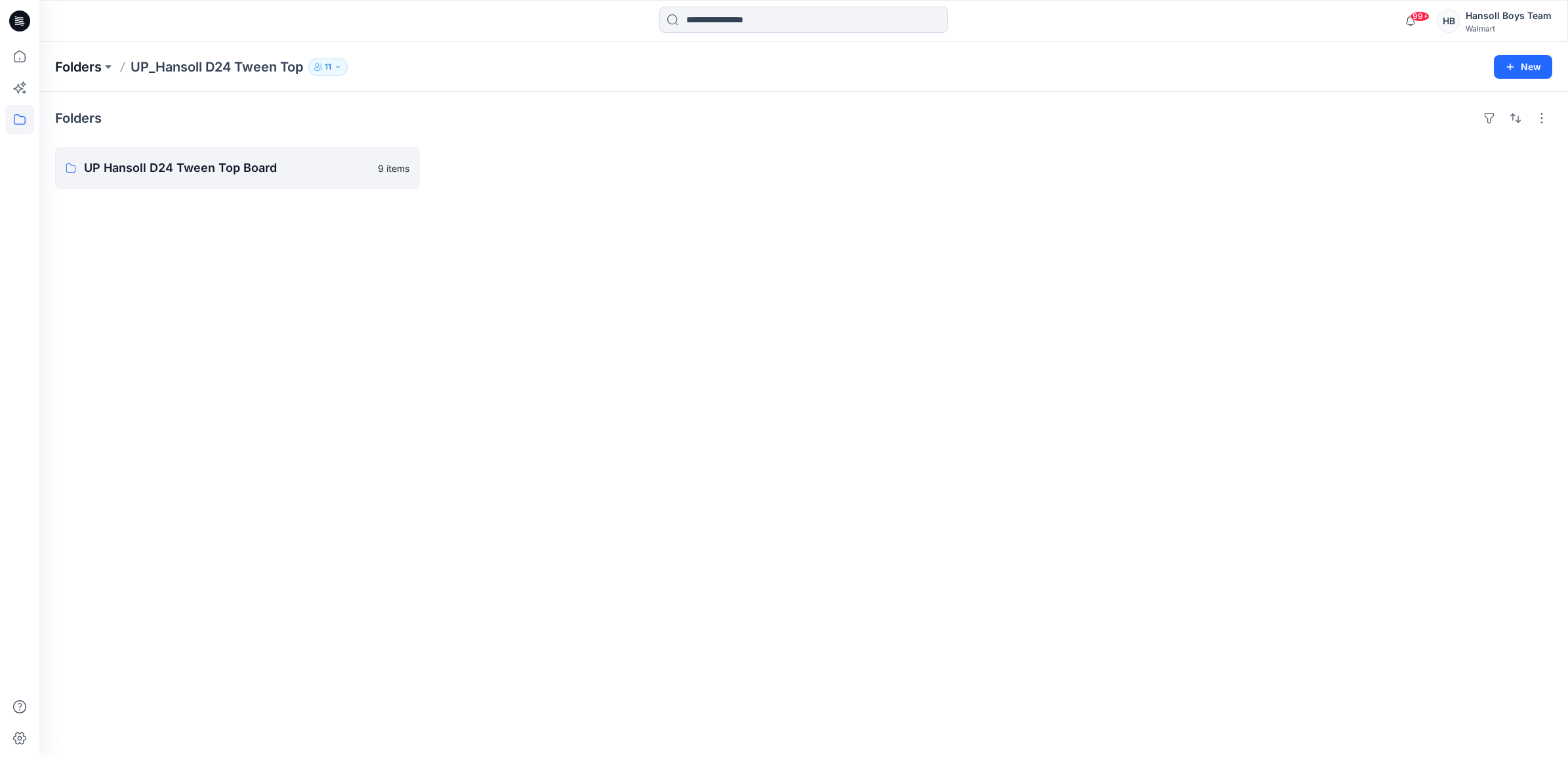
click at [94, 58] on p "Folders" at bounding box center [78, 67] width 46 height 19
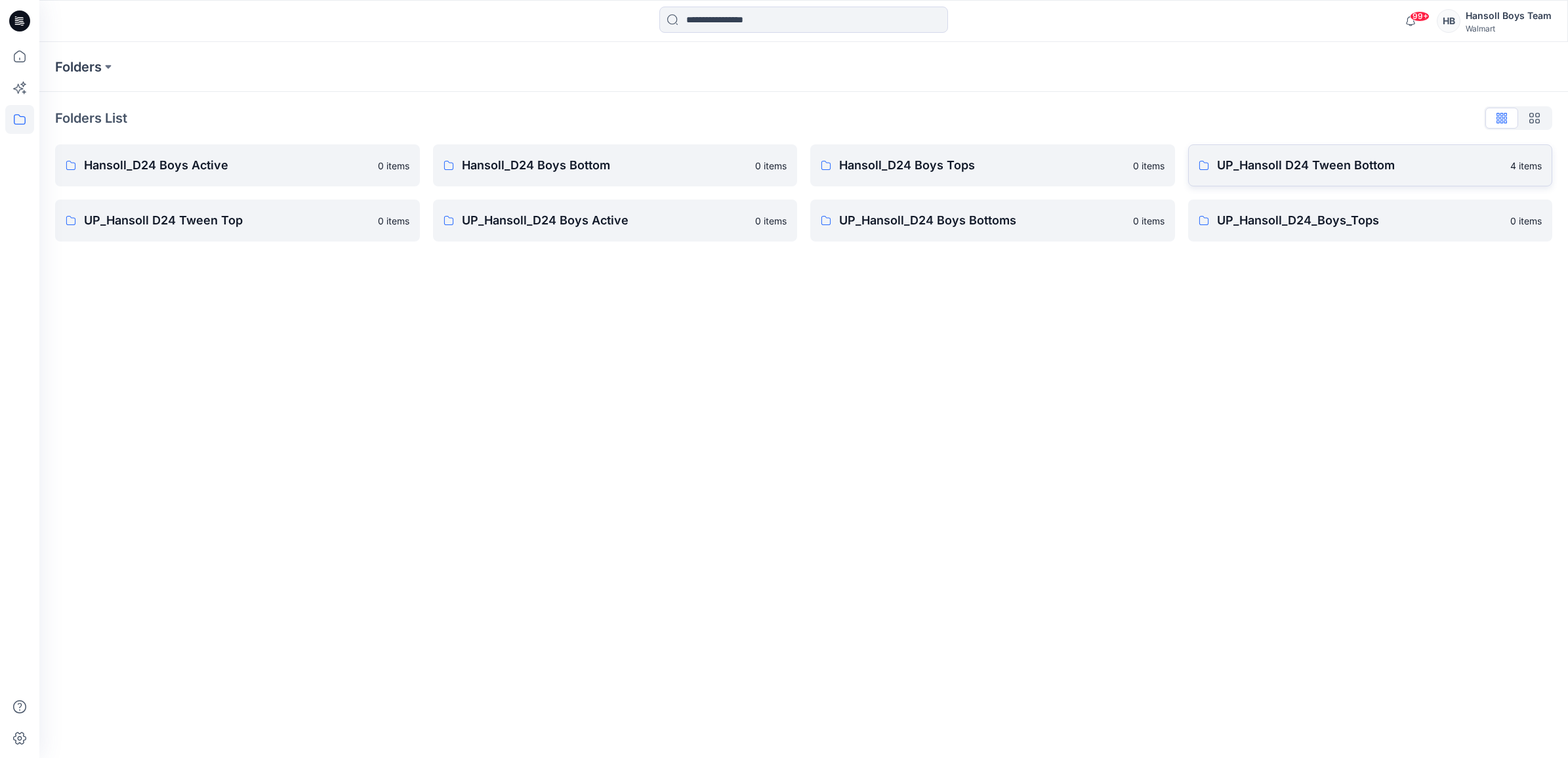
click at [1339, 166] on p "UP_Hansoll D24 Tween Bottom" at bounding box center [1359, 165] width 286 height 19
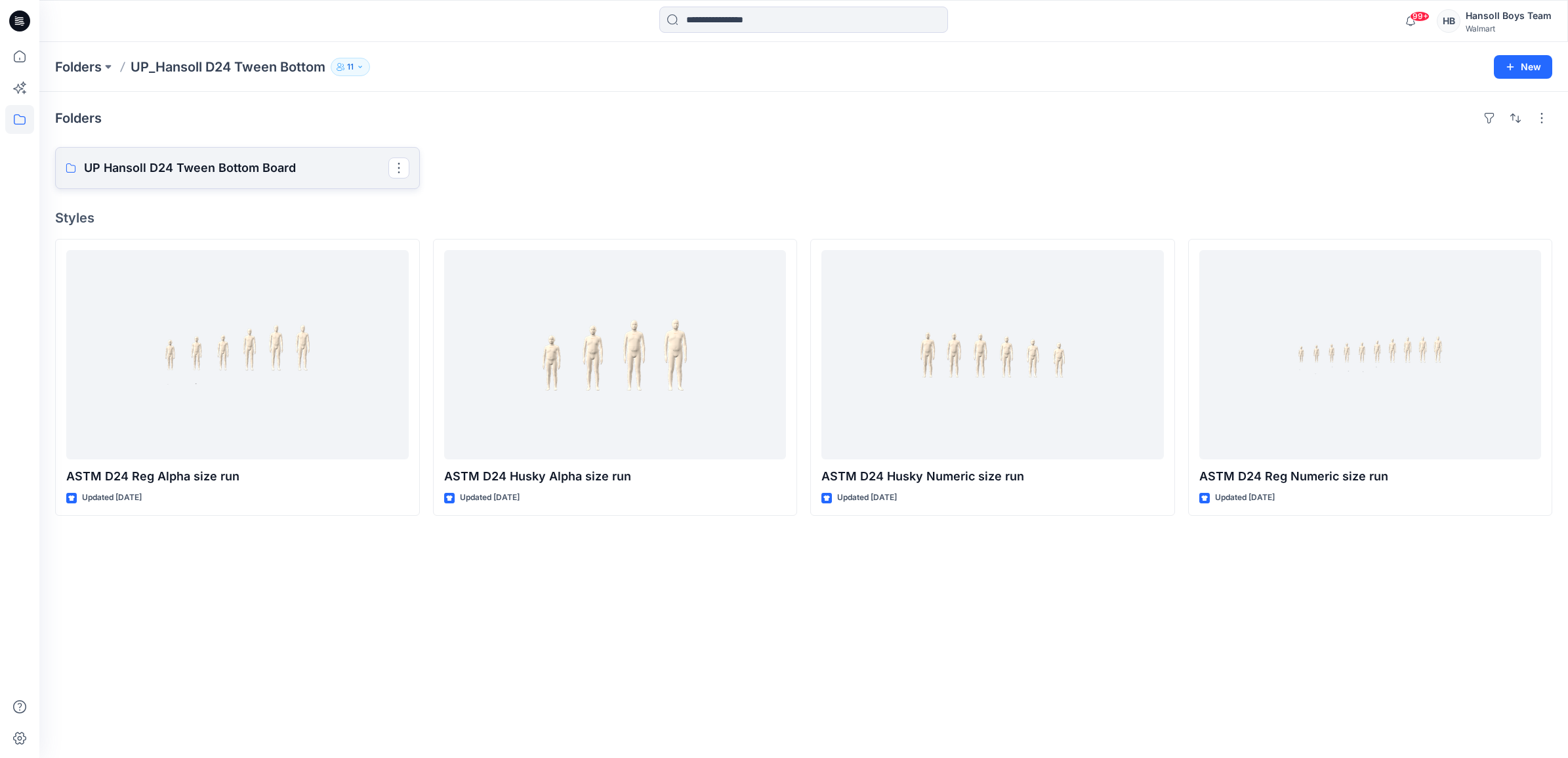
click at [297, 152] on link "UP Hansoll D24 Tween Bottom Board" at bounding box center [236, 167] width 364 height 42
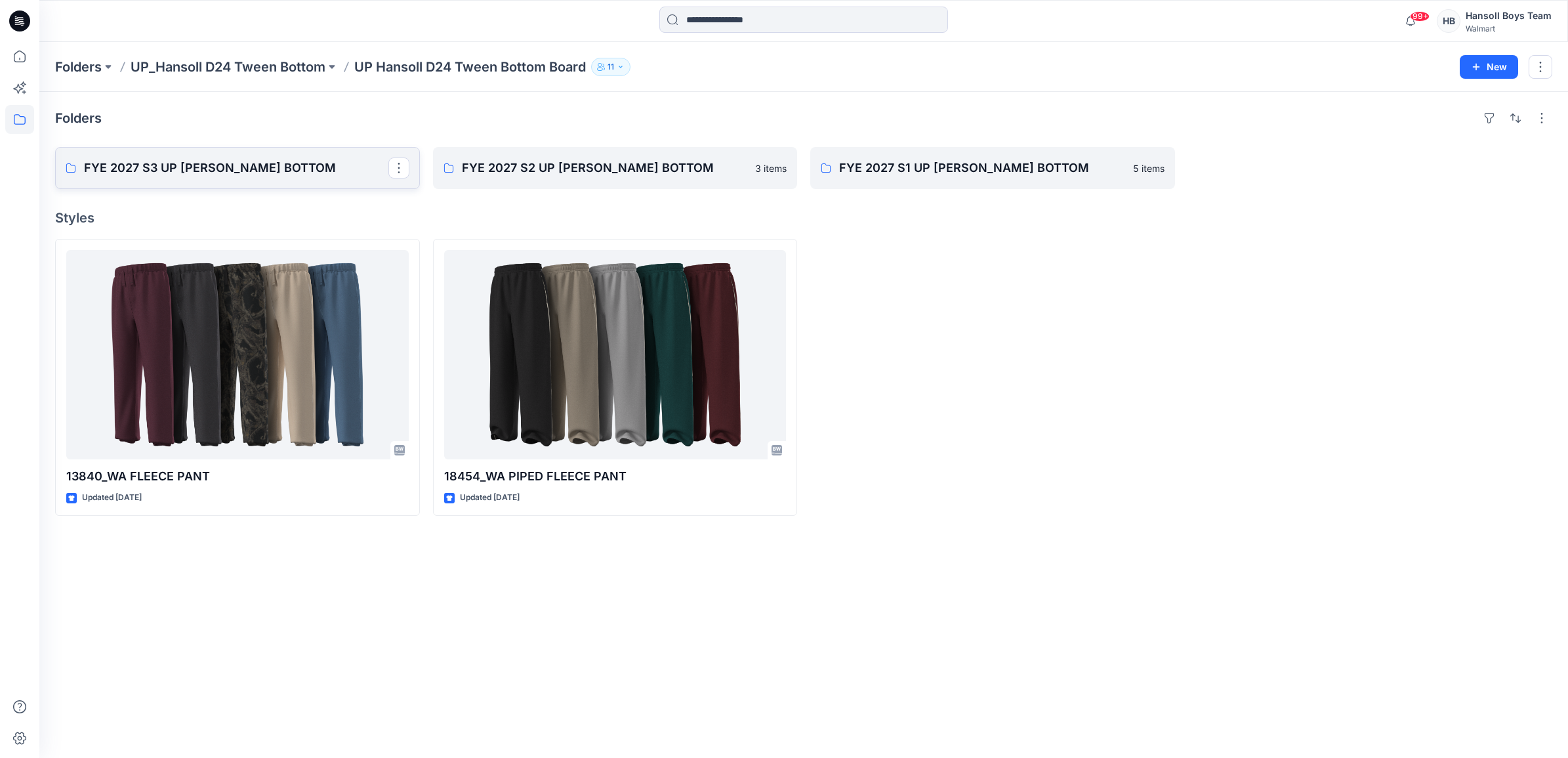
click at [273, 156] on link "FYE 2027 S3 UP HANSOLL TWEEN BOTTOM" at bounding box center [236, 167] width 364 height 42
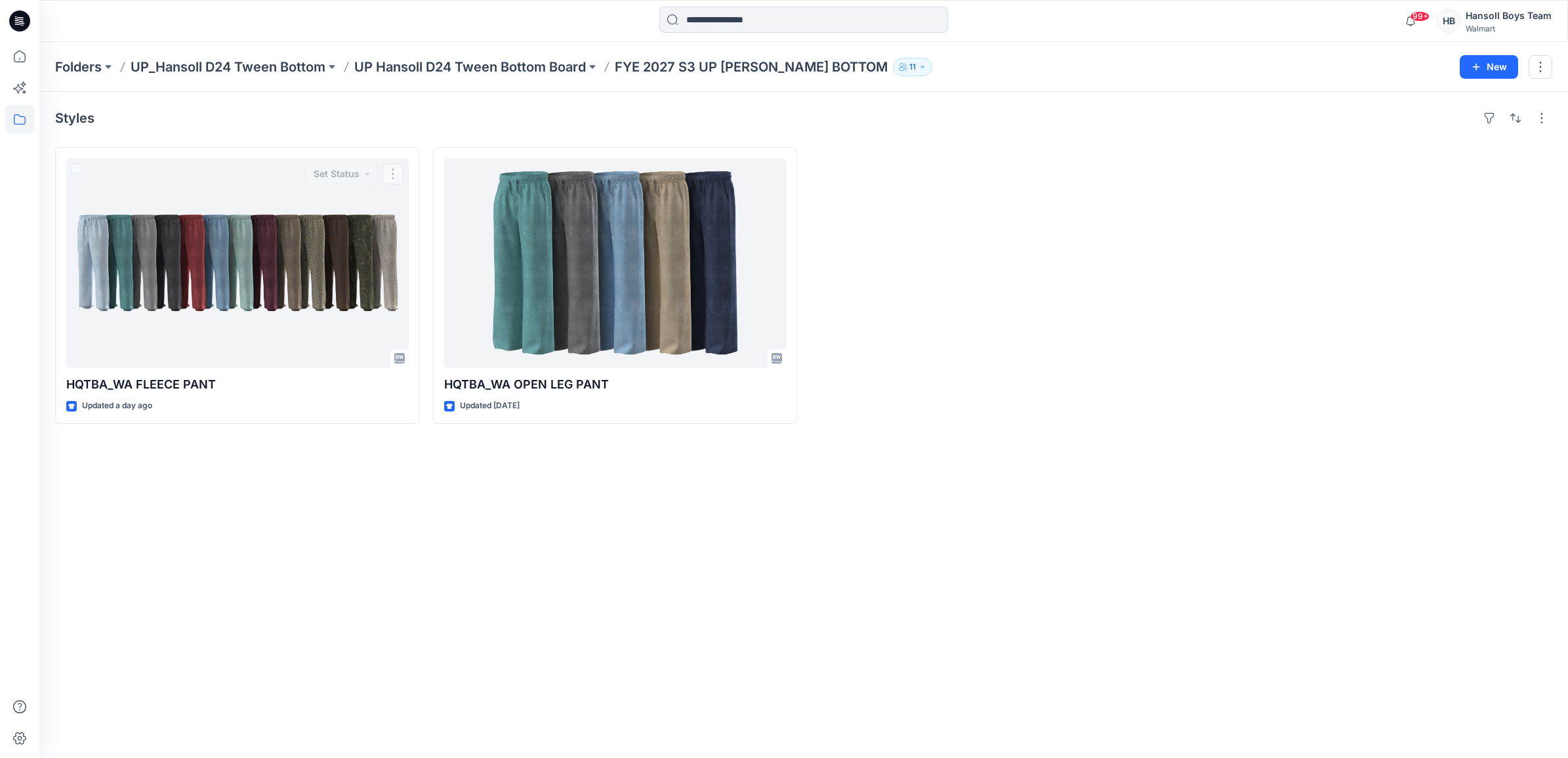
click at [100, 474] on div "Styles HQTBA_WA FLEECE PANT Updated a day ago Set Status HQTBA_WA OPEN LEG PANT…" at bounding box center [803, 425] width 1528 height 666
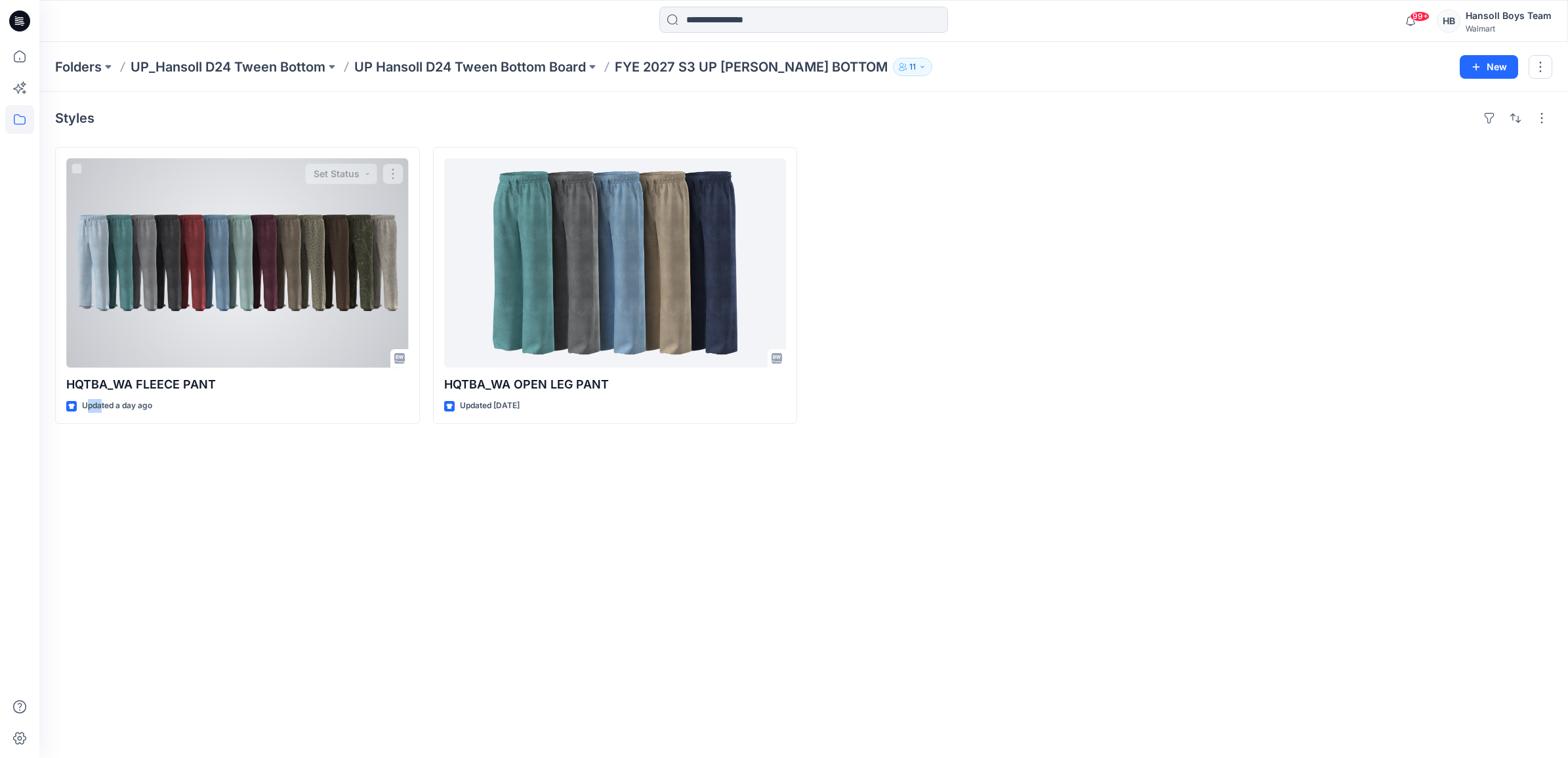
drag, startPoint x: 100, startPoint y: 474, endPoint x: 211, endPoint y: 256, distance: 244.6
click at [211, 256] on div at bounding box center [236, 263] width 342 height 210
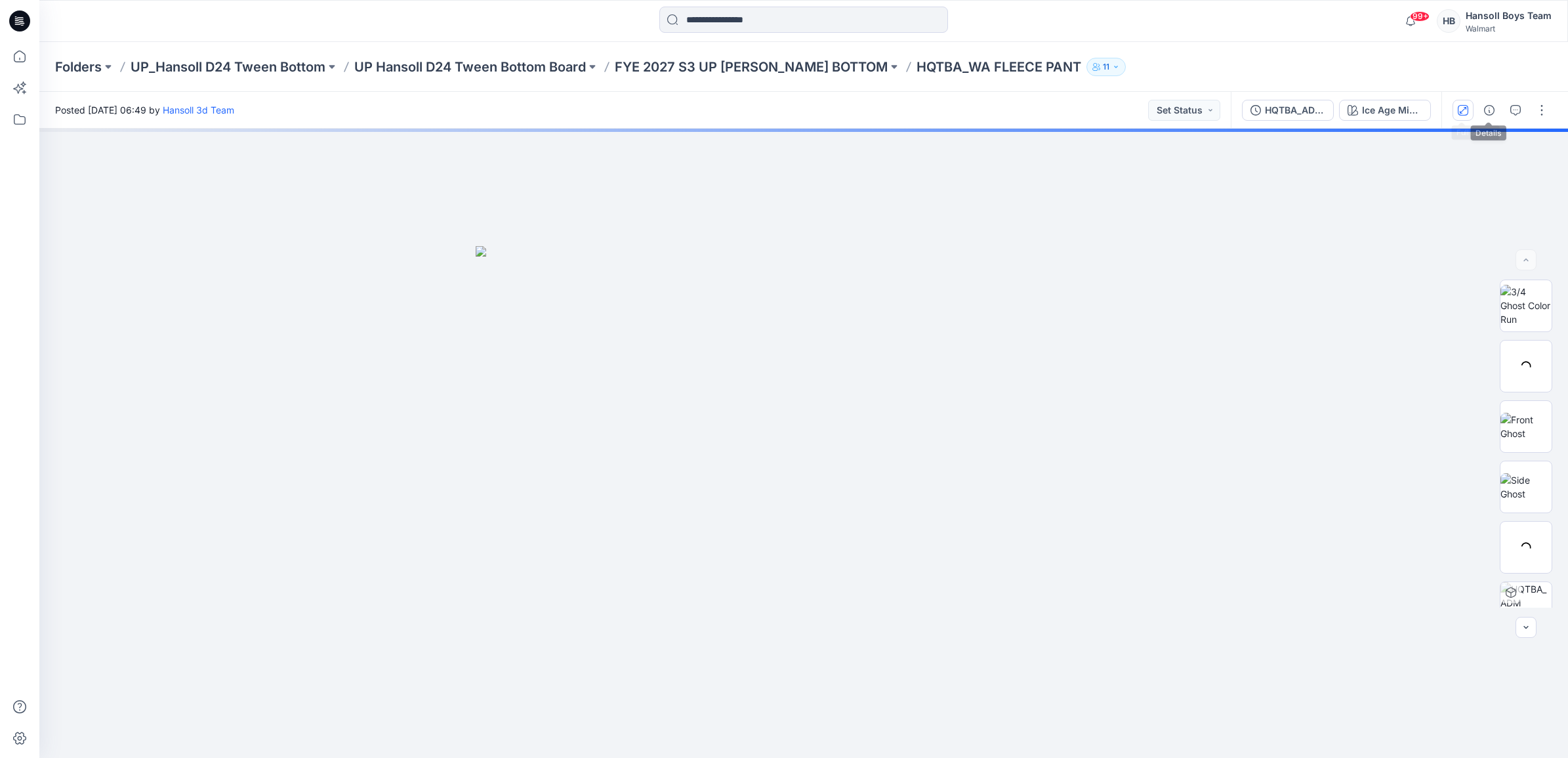
click at [1458, 109] on icon "button" at bounding box center [1462, 109] width 10 height 10
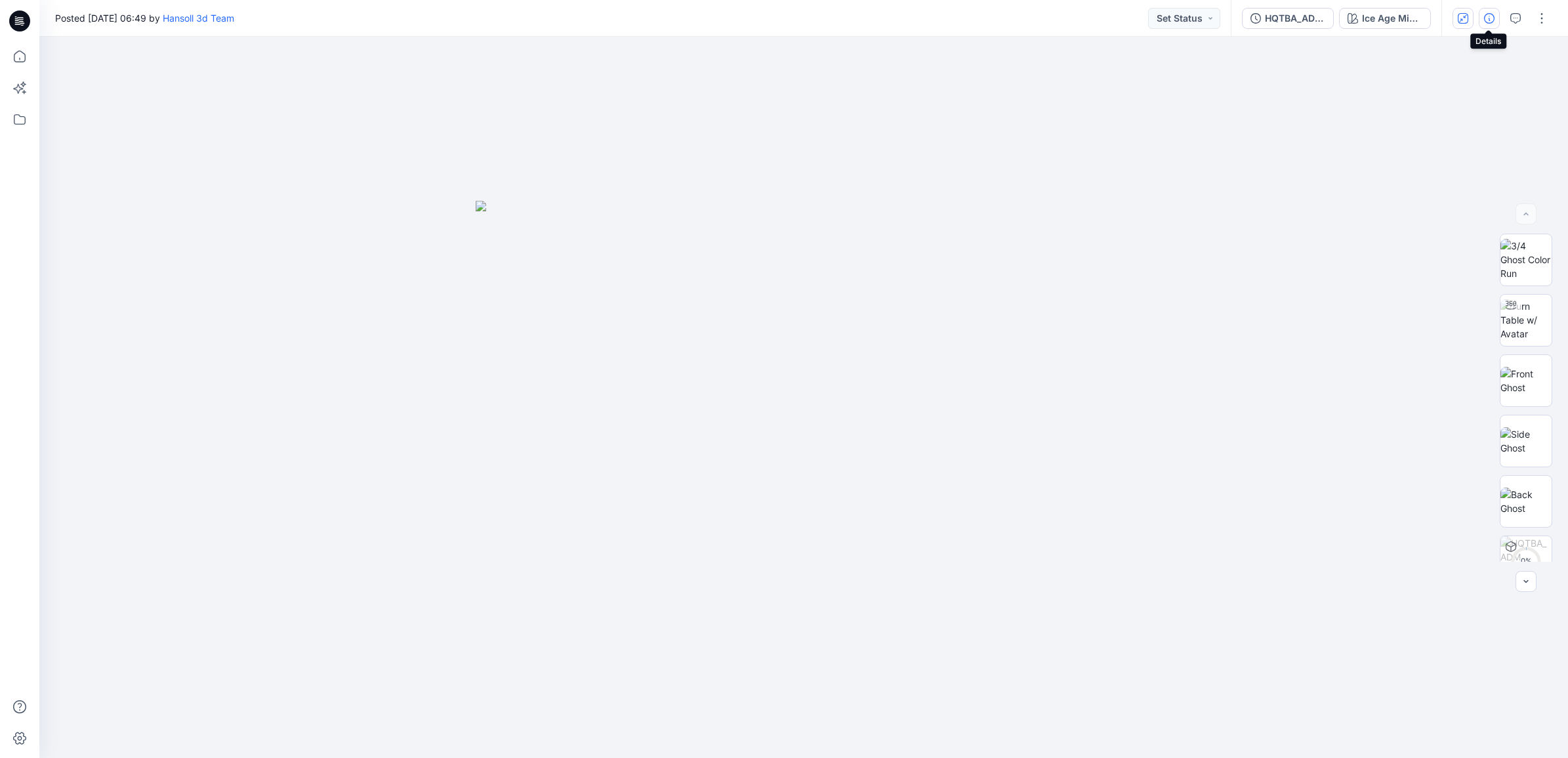
click at [1492, 7] on button "button" at bounding box center [1488, 18] width 21 height 21
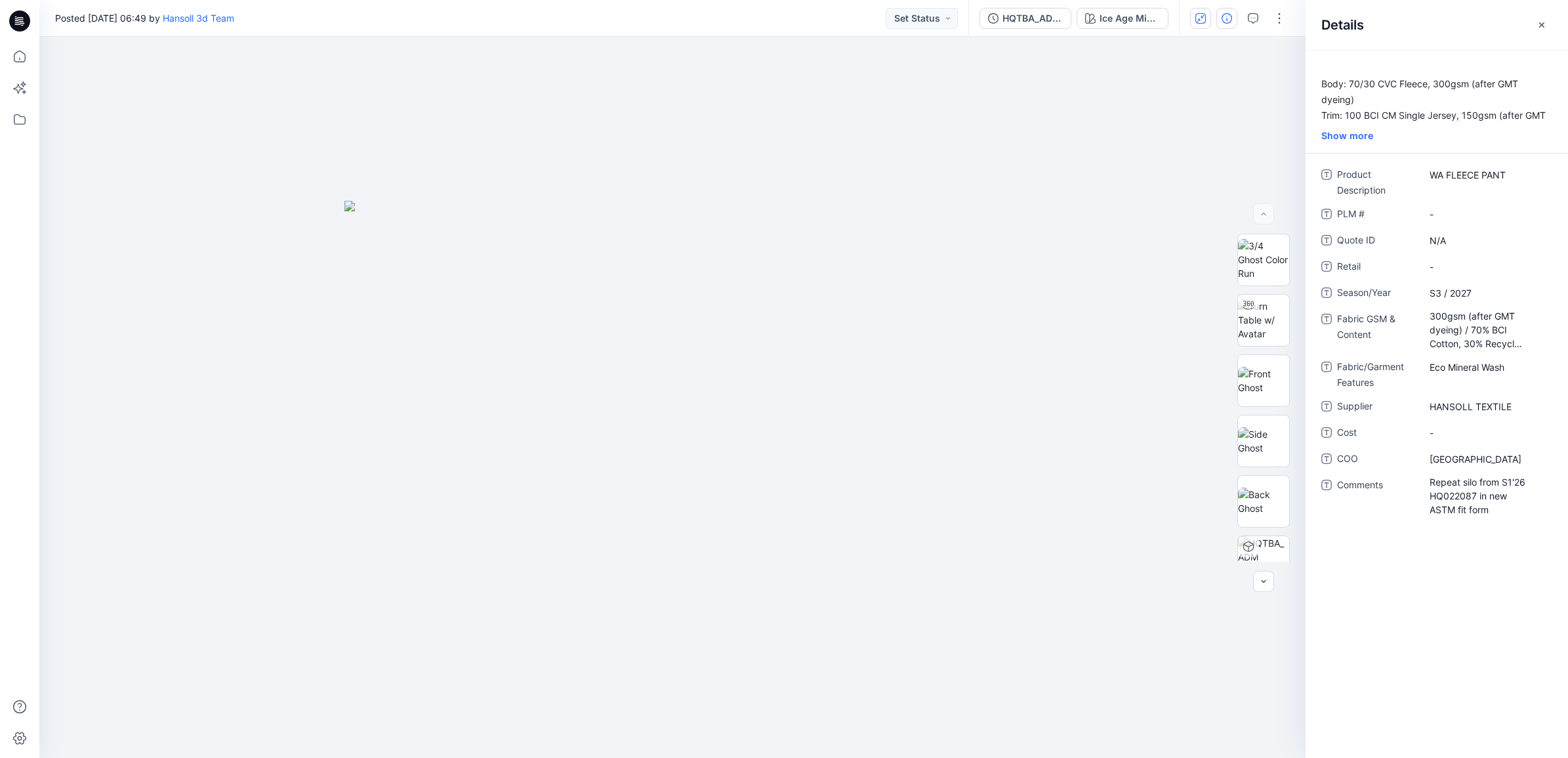
click at [7, 303] on div at bounding box center [19, 400] width 29 height 716
click at [1192, 17] on button "button" at bounding box center [1200, 18] width 21 height 21
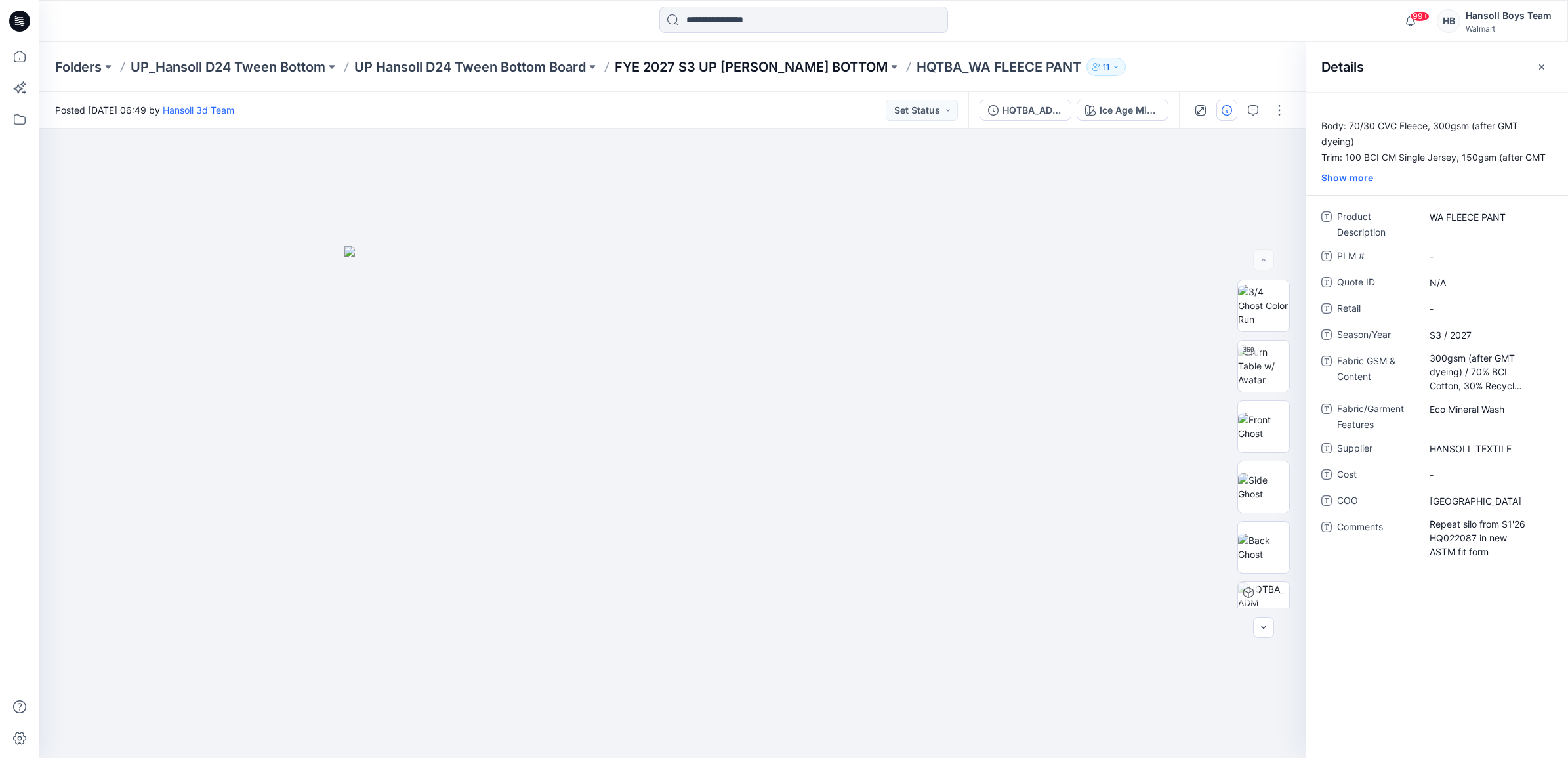
click at [752, 59] on p "FYE 2027 S3 UP HANSOLL TWEEN BOTTOM" at bounding box center [751, 67] width 273 height 19
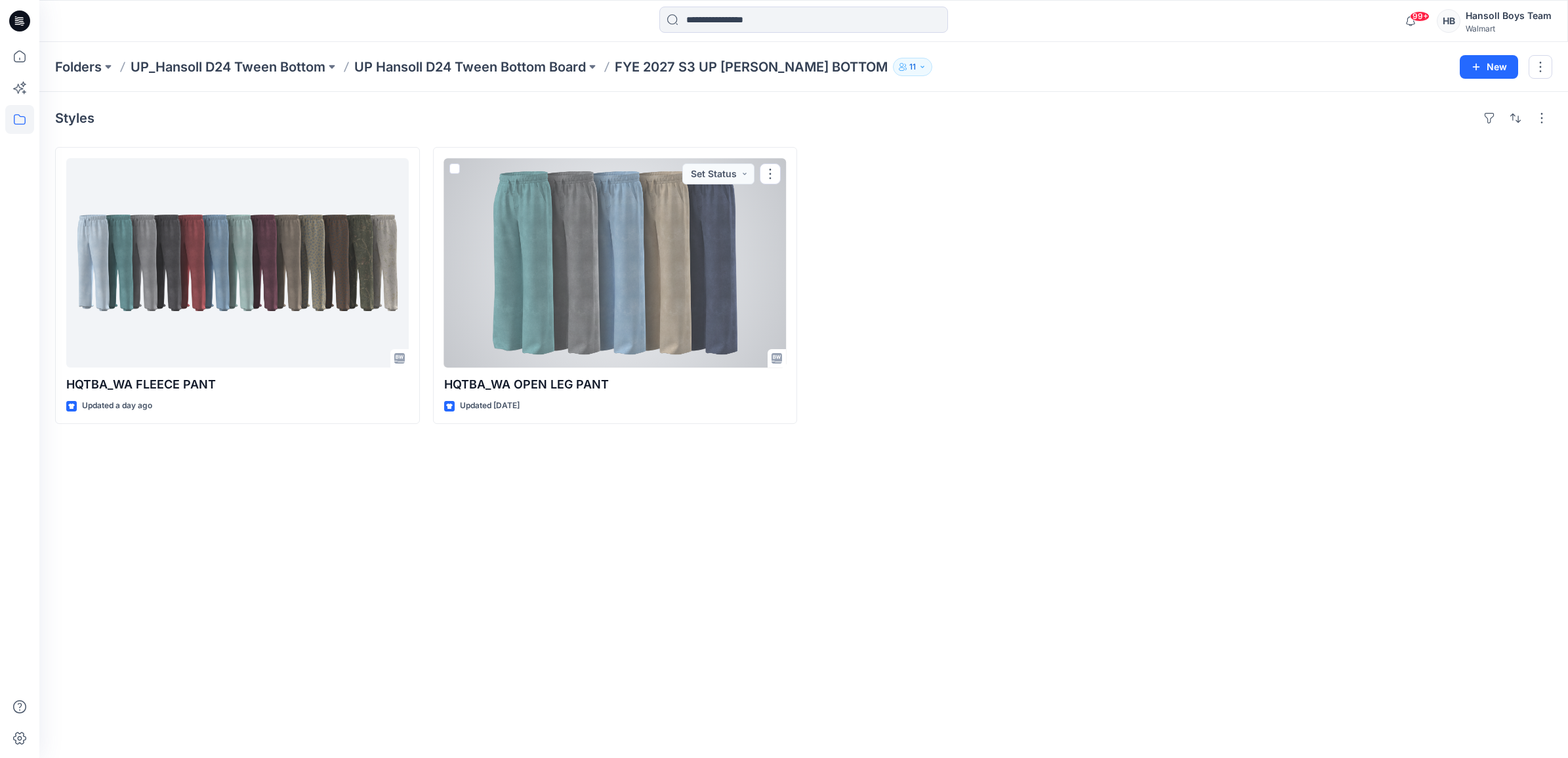
click at [730, 251] on div at bounding box center [615, 263] width 342 height 210
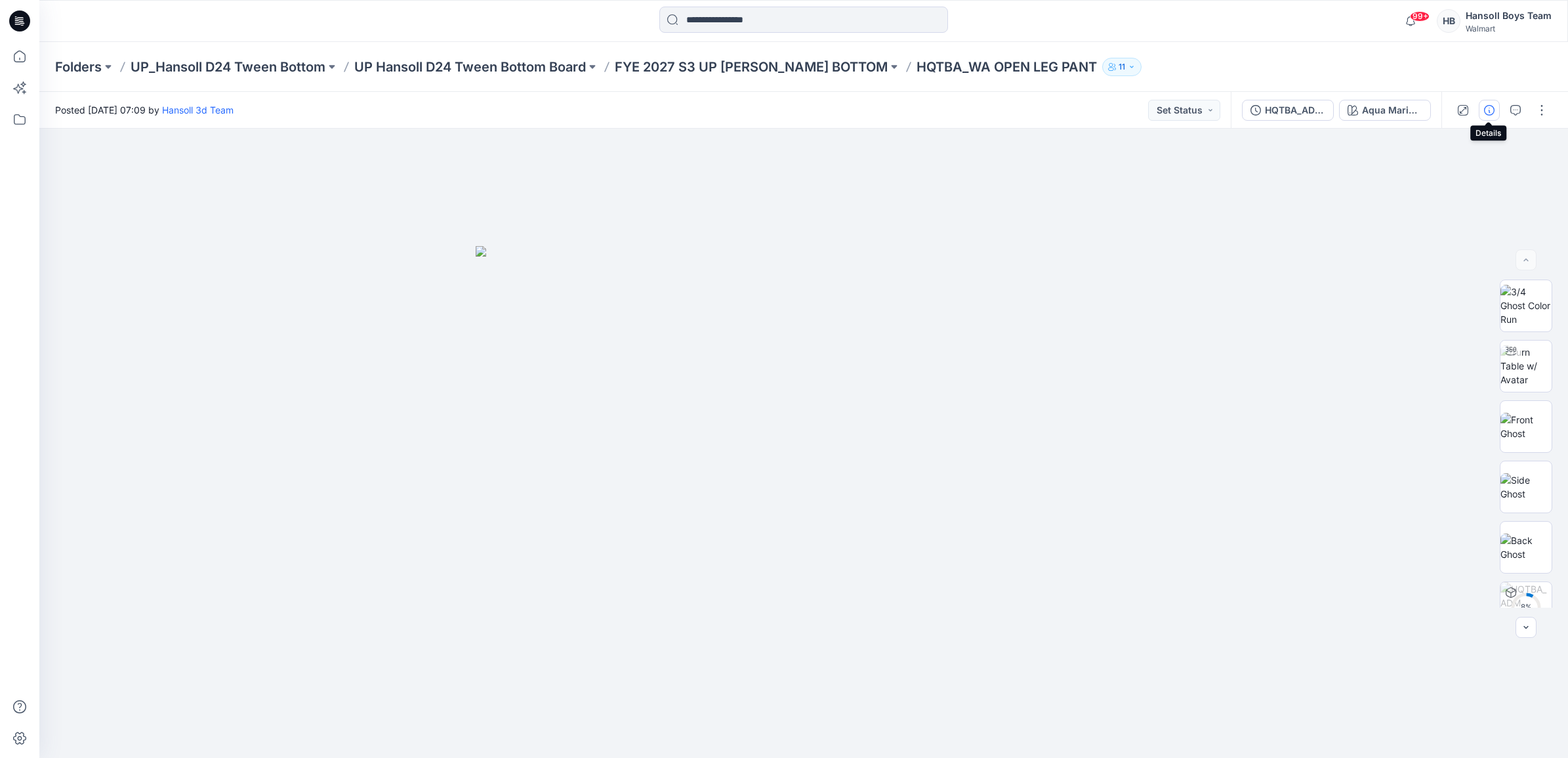
click at [1496, 109] on button "button" at bounding box center [1488, 110] width 21 height 21
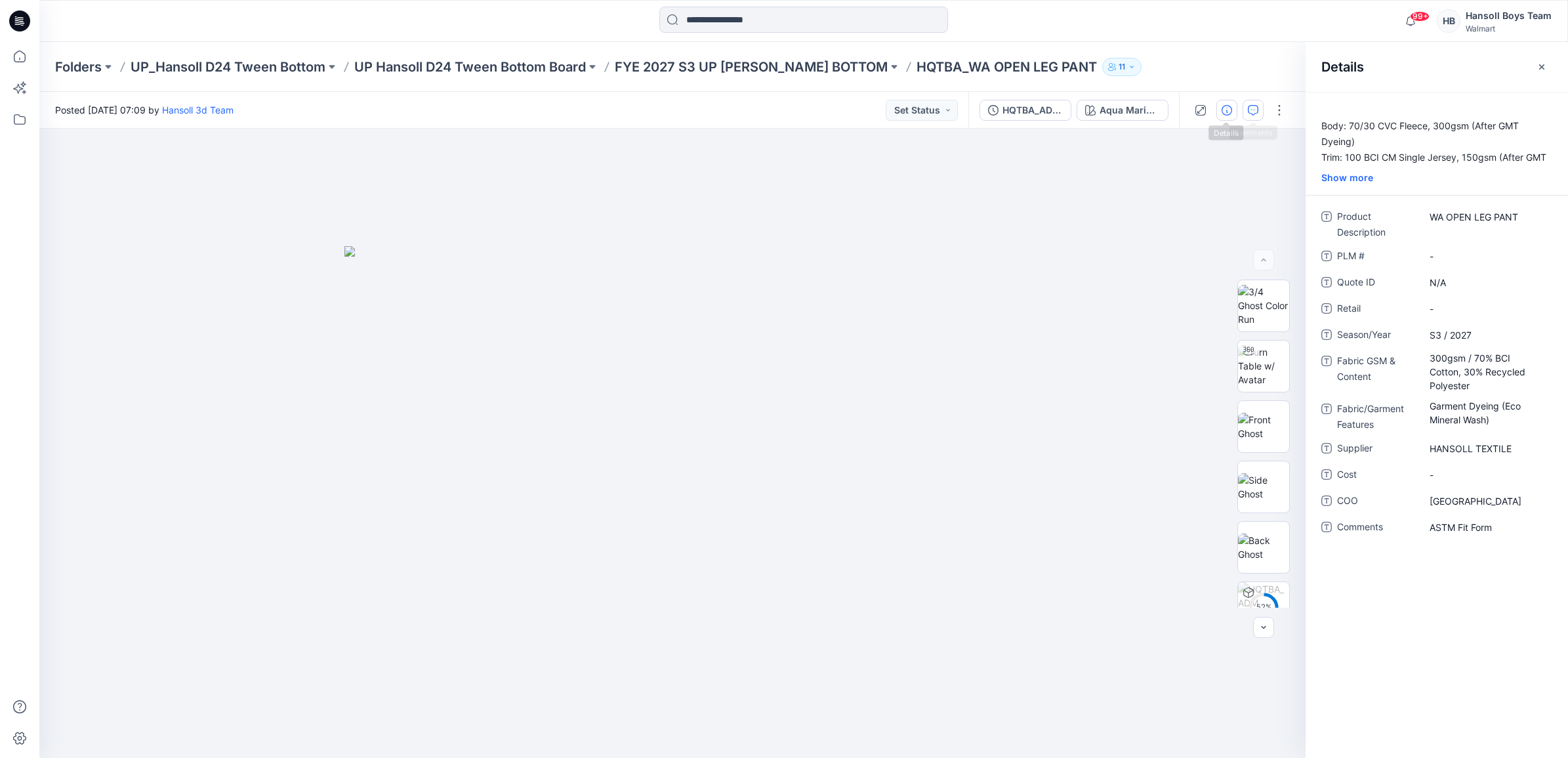
click at [1250, 109] on icon "button" at bounding box center [1252, 109] width 10 height 10
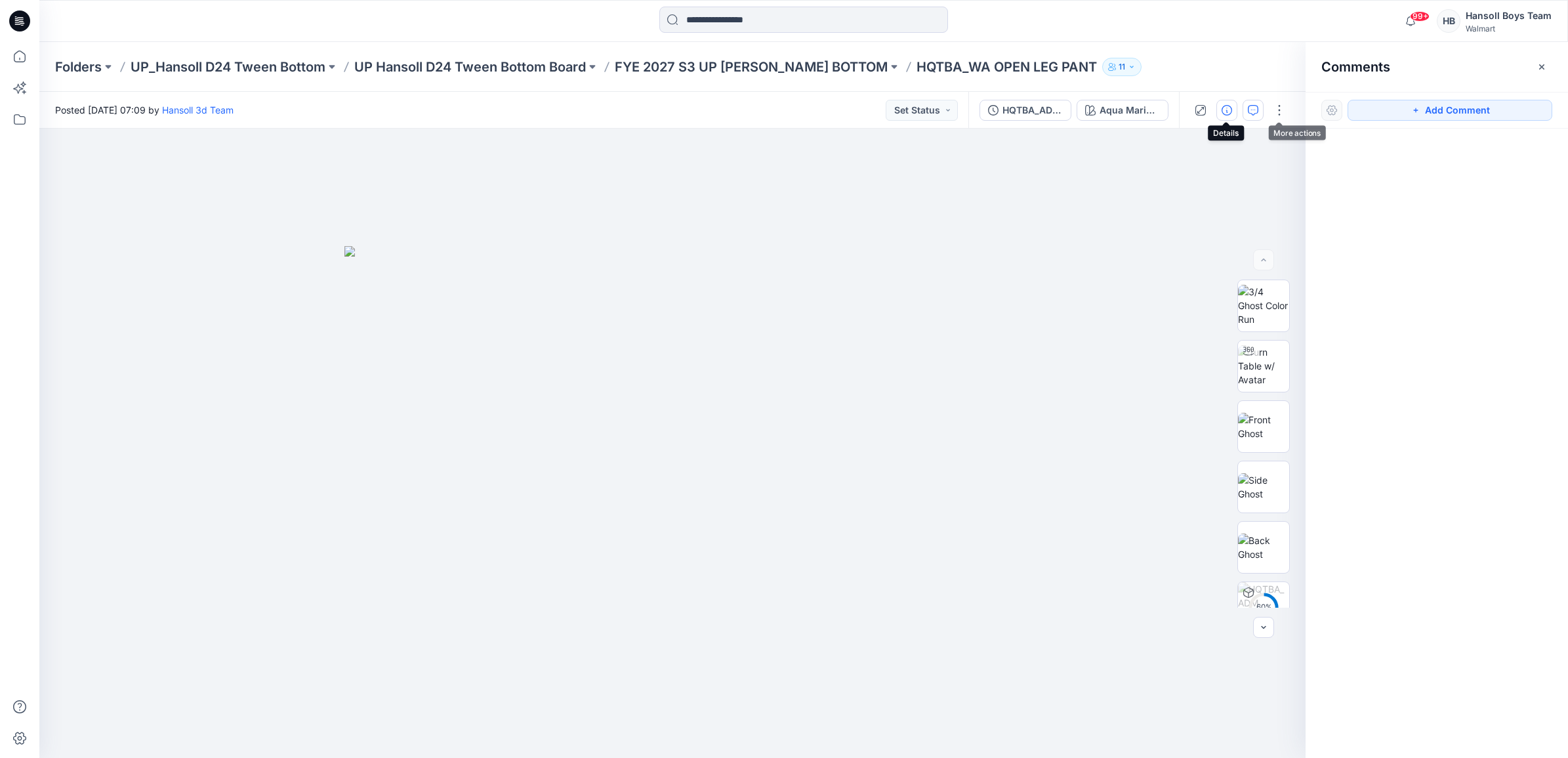
click at [1227, 107] on icon "button" at bounding box center [1226, 109] width 10 height 10
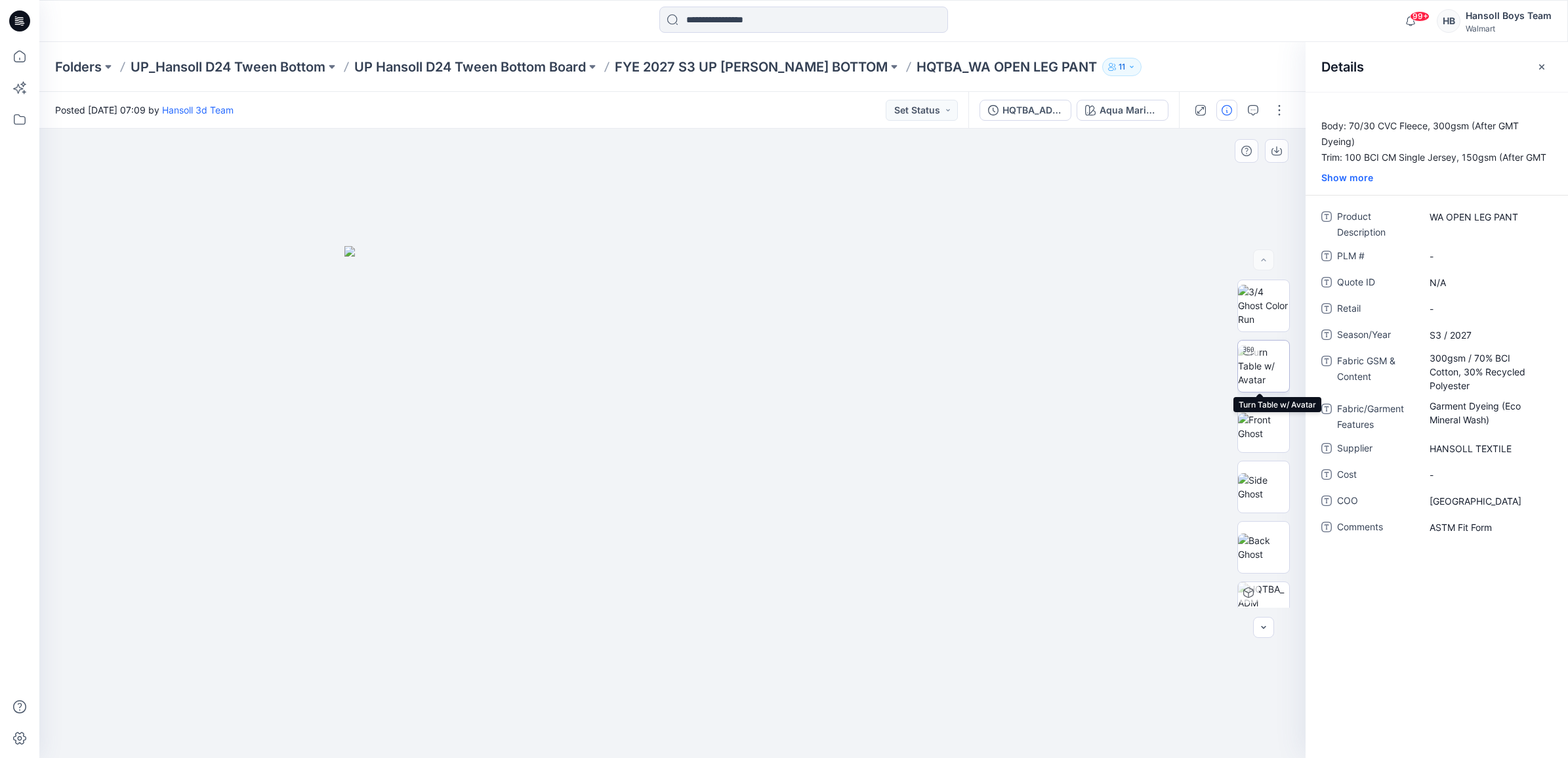
click at [1255, 349] on div at bounding box center [1248, 351] width 21 height 21
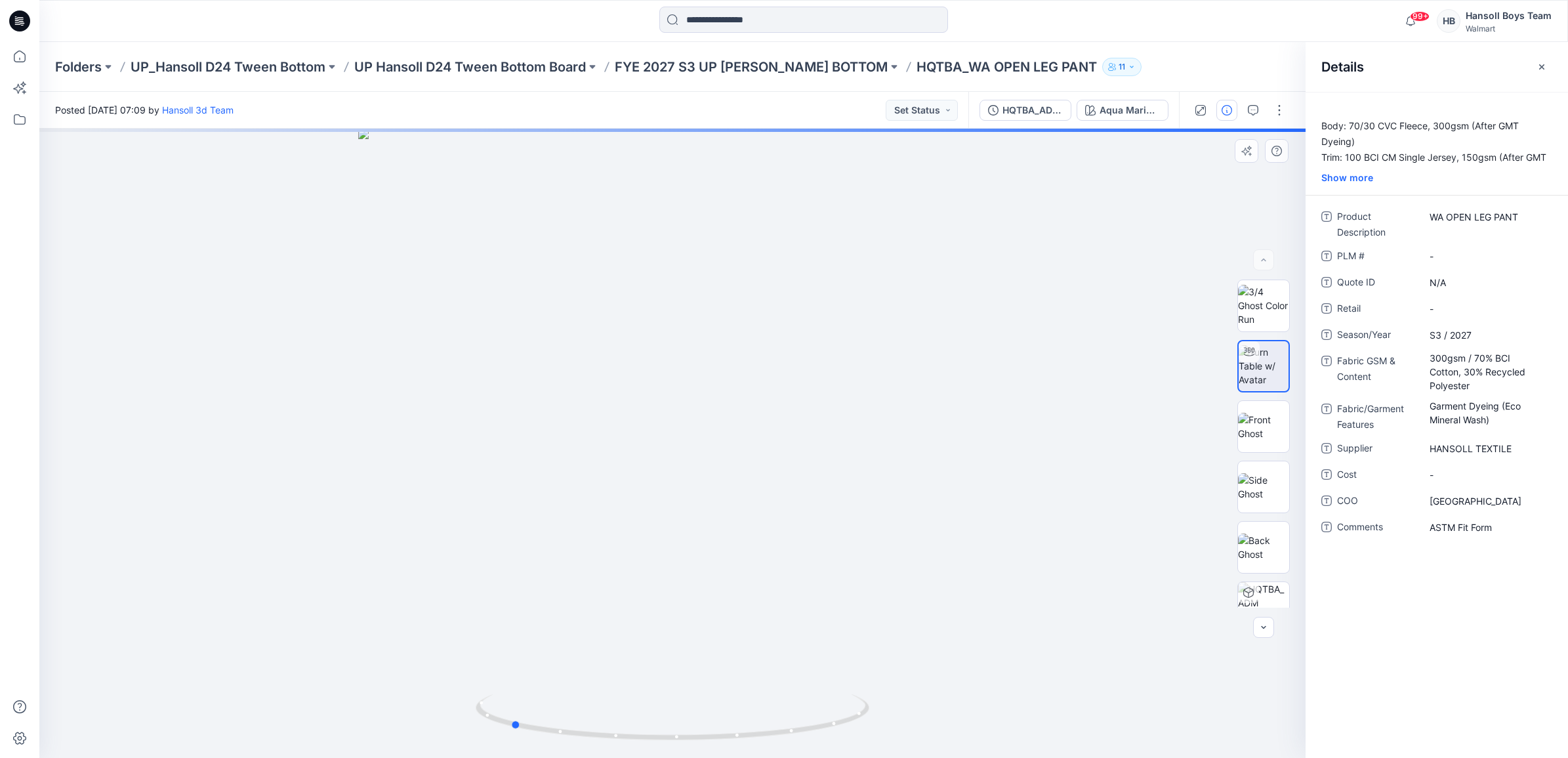
drag, startPoint x: 655, startPoint y: 746, endPoint x: 893, endPoint y: 733, distance: 238.4
click at [893, 733] on div at bounding box center [671, 443] width 1266 height 629
click at [1277, 287] on img at bounding box center [1263, 305] width 51 height 42
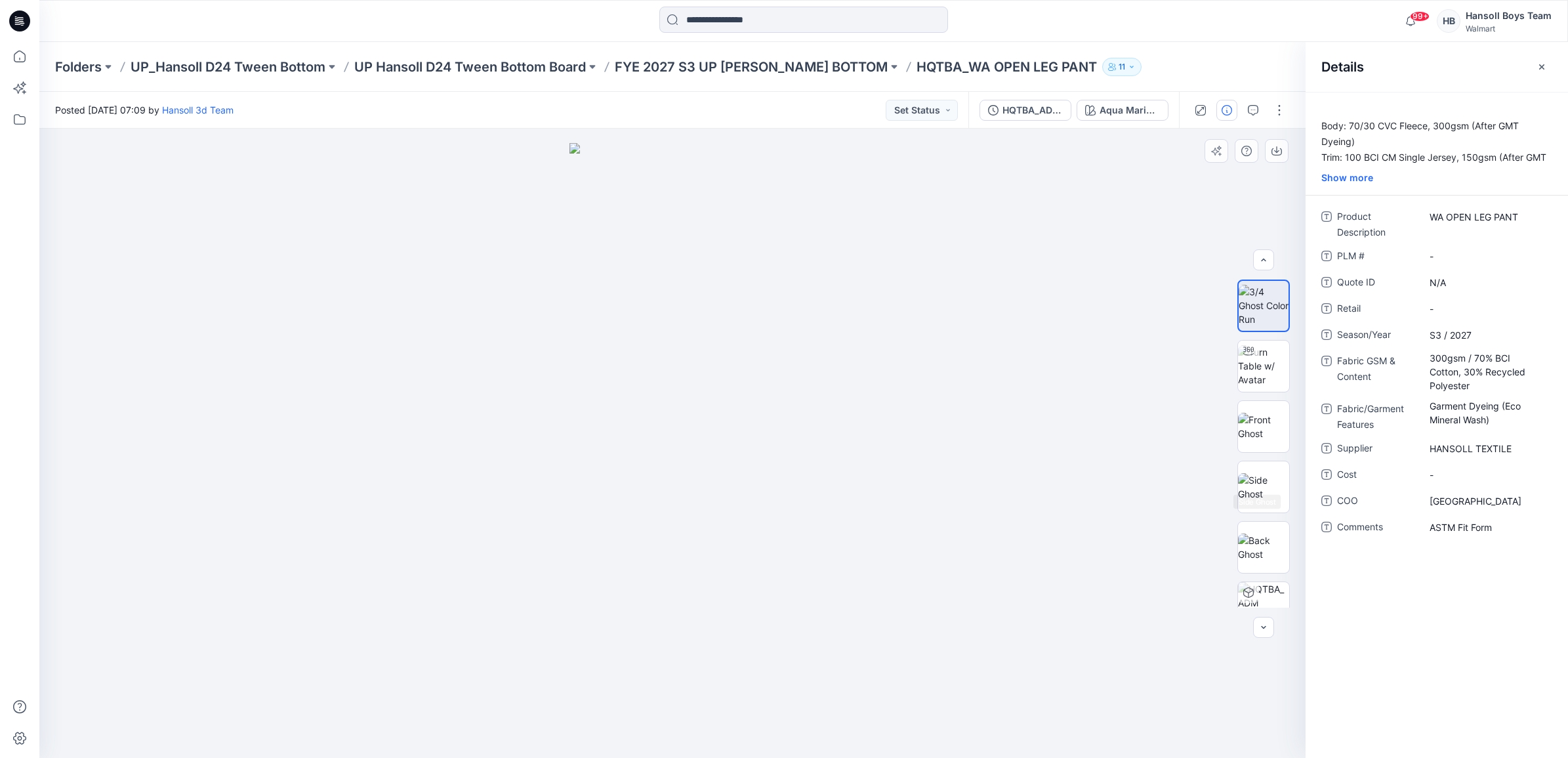
scroll to position [208, 0]
click at [730, 84] on div "Folders UP_Hansoll D24 Tween Bottom UP Hansoll D24 Tween Bottom Board FYE 2027 …" at bounding box center [803, 67] width 1528 height 50
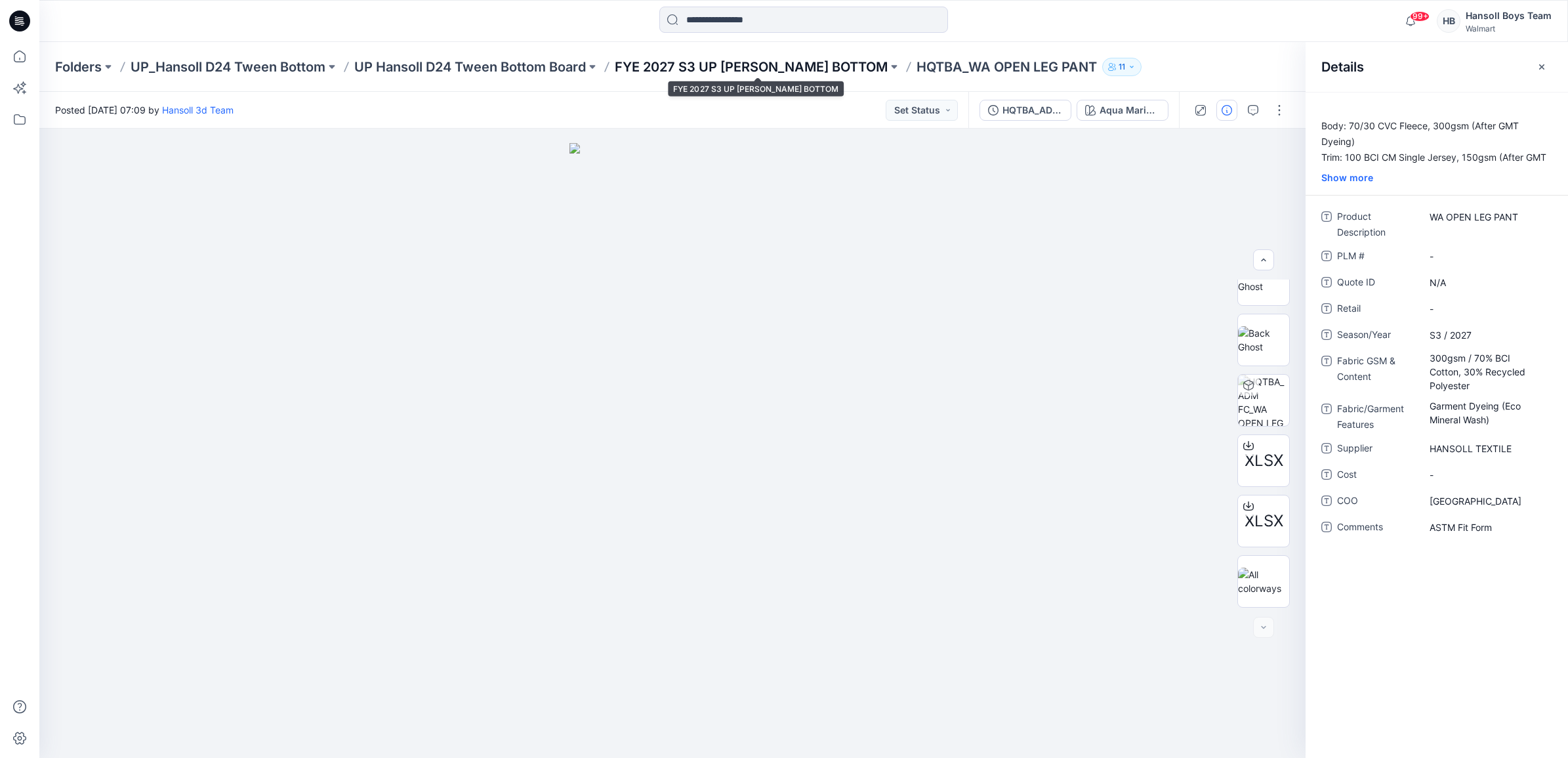
click at [730, 63] on p "FYE 2027 S3 UP HANSOLL TWEEN BOTTOM" at bounding box center [751, 67] width 273 height 19
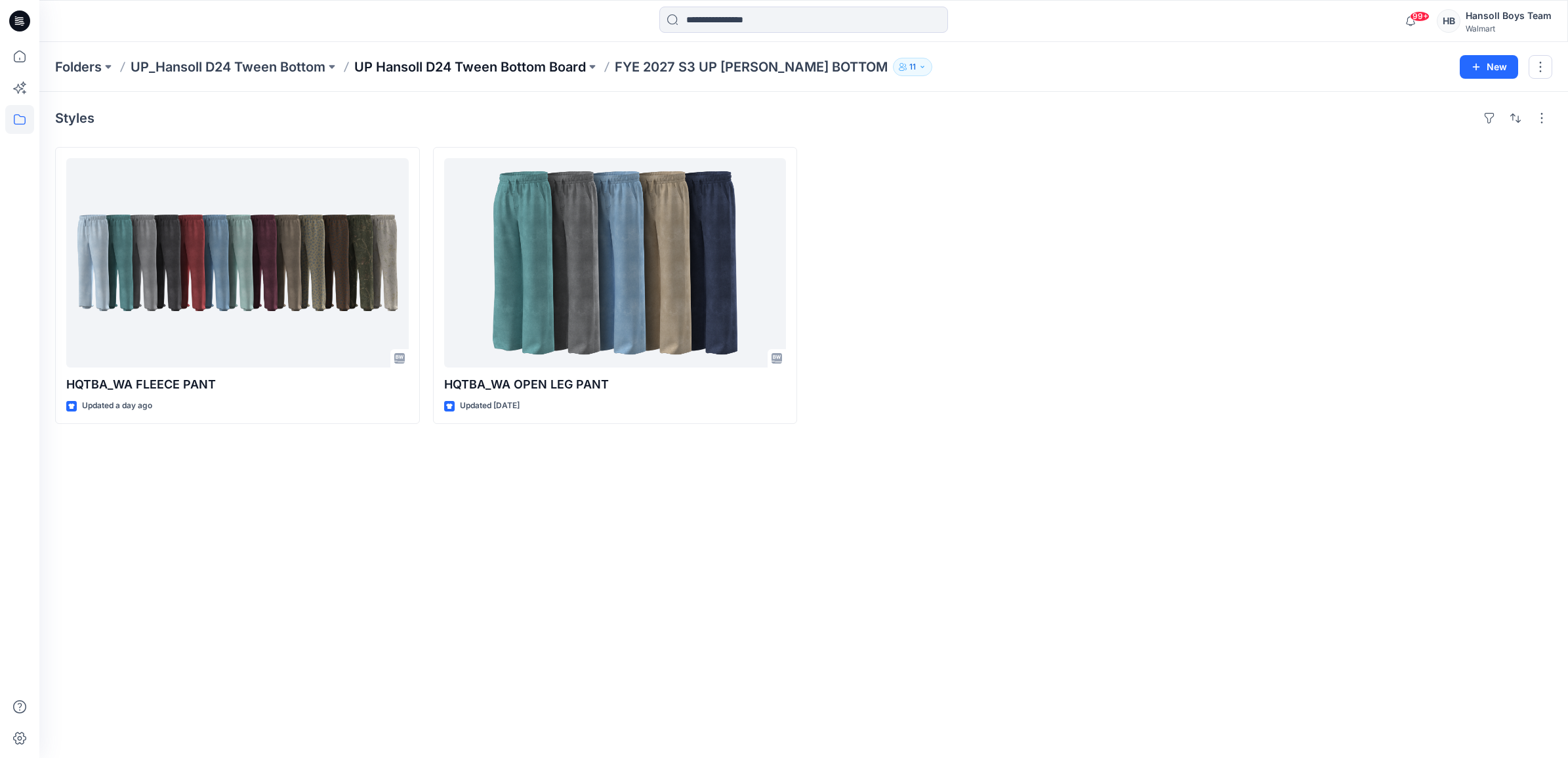
click at [565, 66] on p "UP Hansoll D24 Tween Bottom Board" at bounding box center [470, 67] width 232 height 19
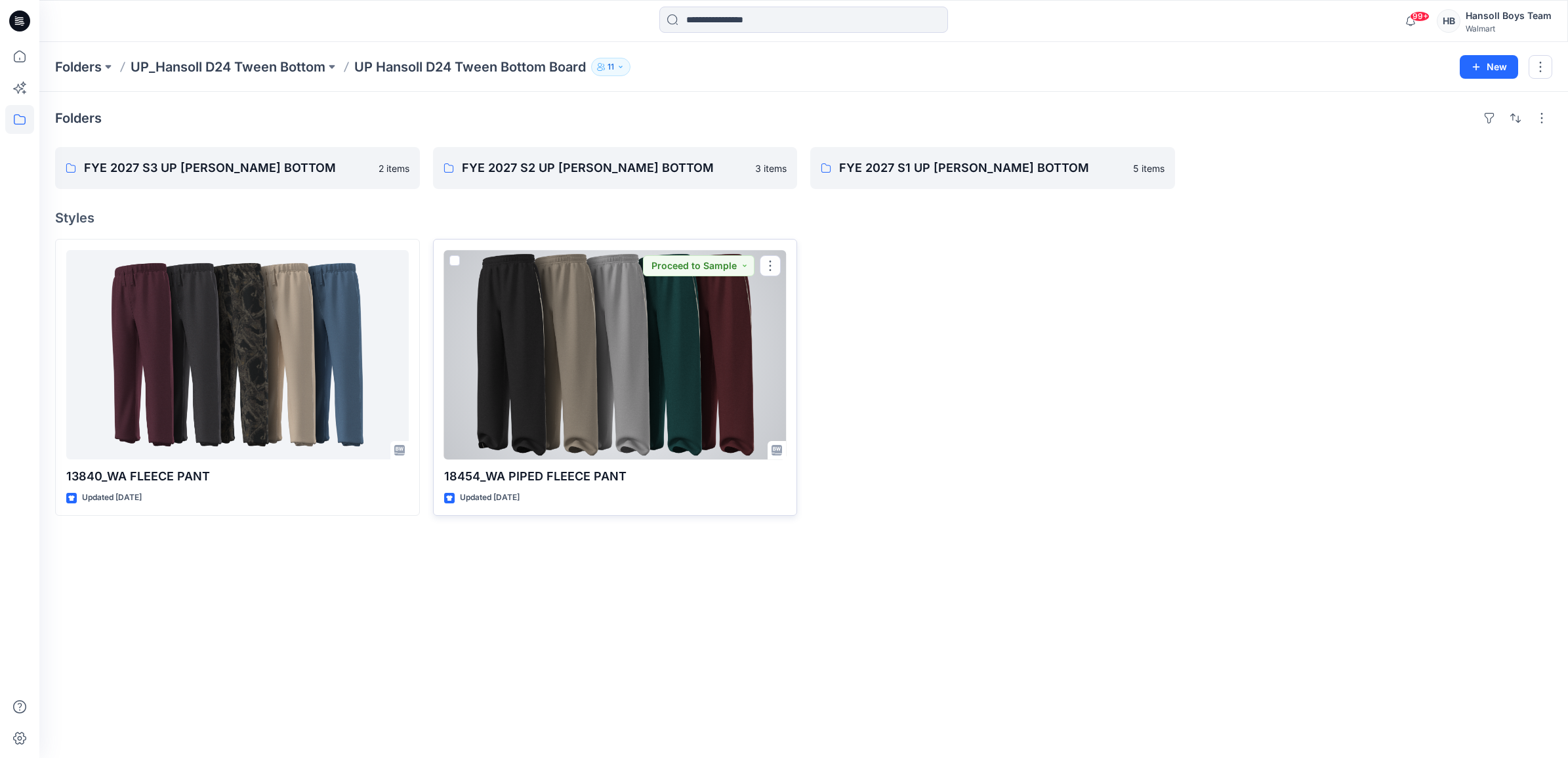
click at [608, 270] on div at bounding box center [615, 355] width 342 height 210
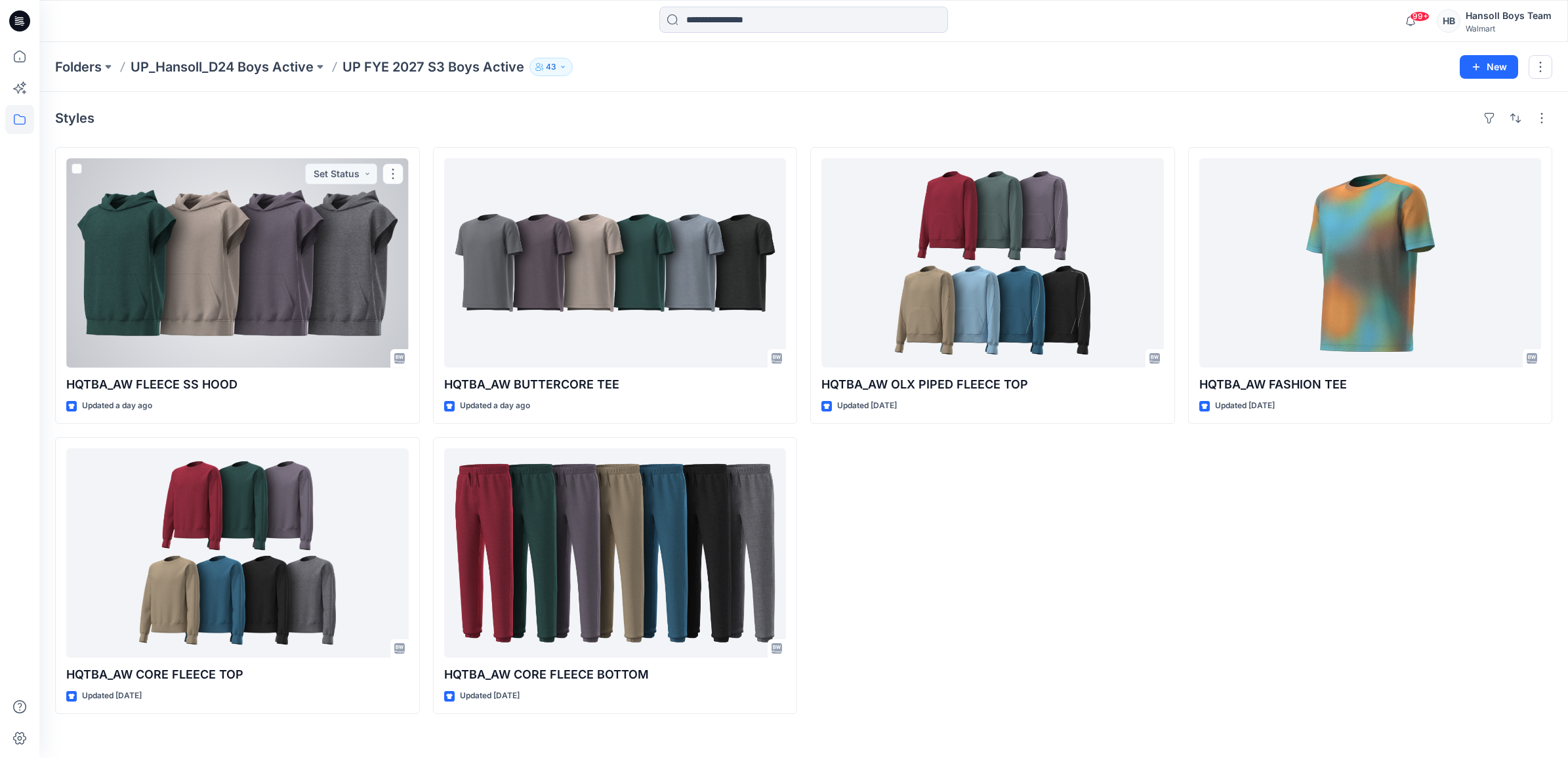
drag, startPoint x: 286, startPoint y: 201, endPoint x: 324, endPoint y: 201, distance: 38.0
click at [286, 201] on div at bounding box center [236, 263] width 342 height 210
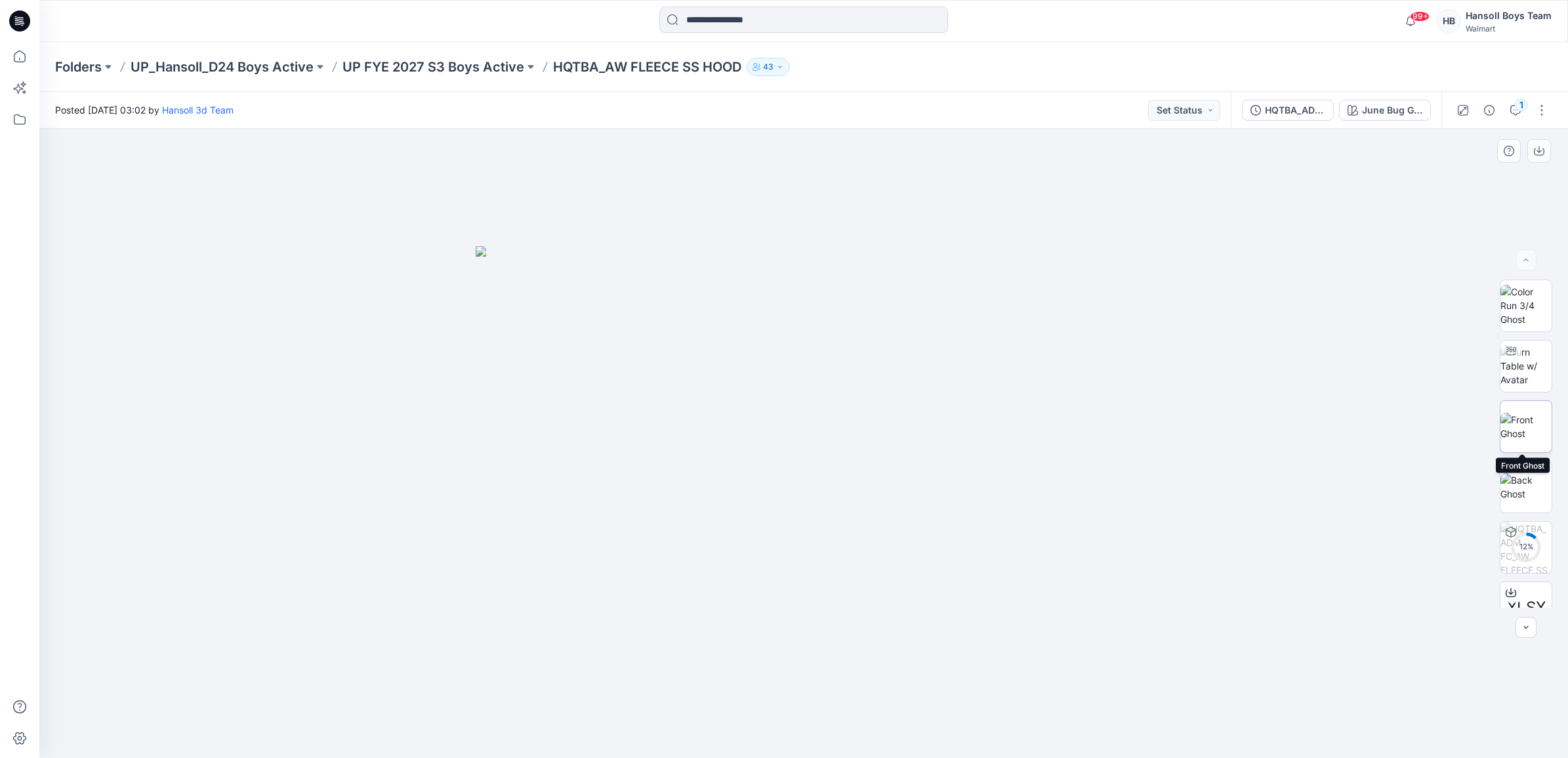
click at [1532, 441] on img at bounding box center [1525, 427] width 51 height 28
drag, startPoint x: 964, startPoint y: 359, endPoint x: 894, endPoint y: 374, distance: 71.6
click at [894, 374] on div at bounding box center [803, 443] width 1528 height 629
click at [1497, 351] on div "18 % XLSX" at bounding box center [1525, 443] width 84 height 328
click at [1505, 353] on icon at bounding box center [1510, 351] width 10 height 10
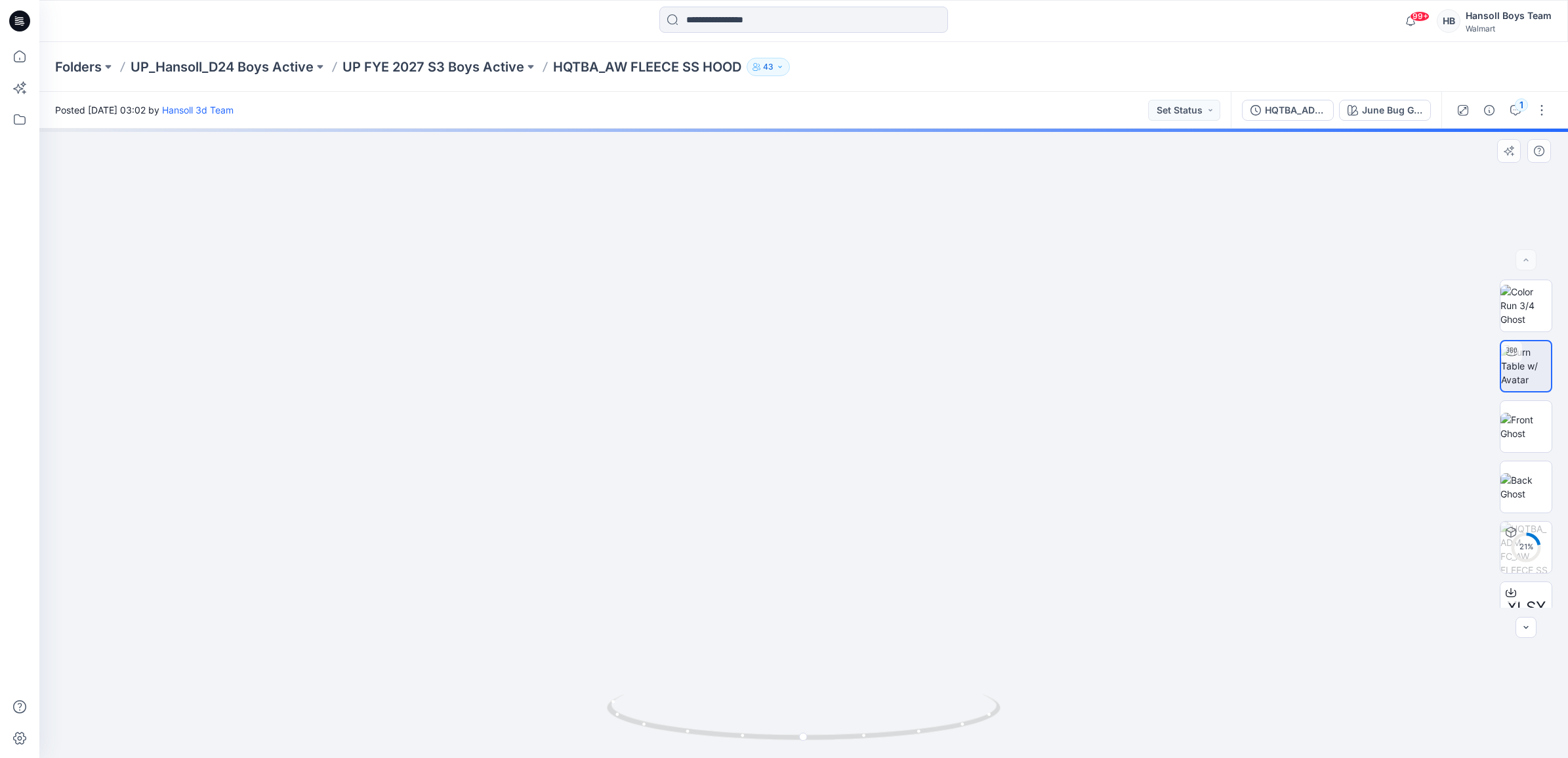
drag, startPoint x: 1234, startPoint y: 209, endPoint x: 999, endPoint y: 550, distance: 414.1
click at [1019, 582] on img at bounding box center [601, 124] width 2645 height 1266
drag, startPoint x: 655, startPoint y: 727, endPoint x: 739, endPoint y: 743, distance: 85.5
click at [739, 743] on div at bounding box center [803, 725] width 393 height 66
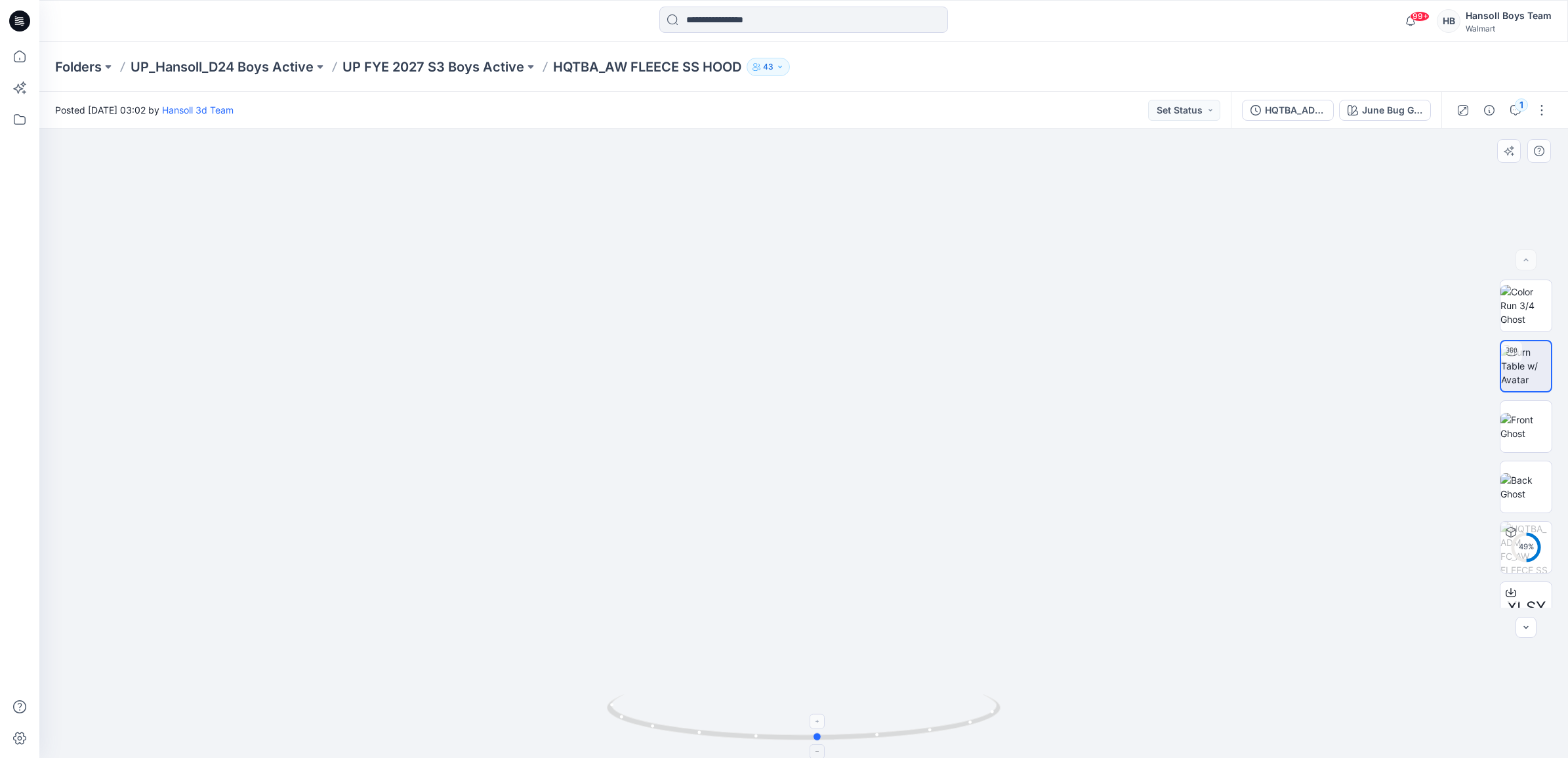
drag, startPoint x: 713, startPoint y: 739, endPoint x: 643, endPoint y: 722, distance: 72.0
click at [643, 722] on icon at bounding box center [805, 718] width 397 height 49
click at [145, 464] on img at bounding box center [566, 118] width 2686 height 1279
